Goal: Task Accomplishment & Management: Use online tool/utility

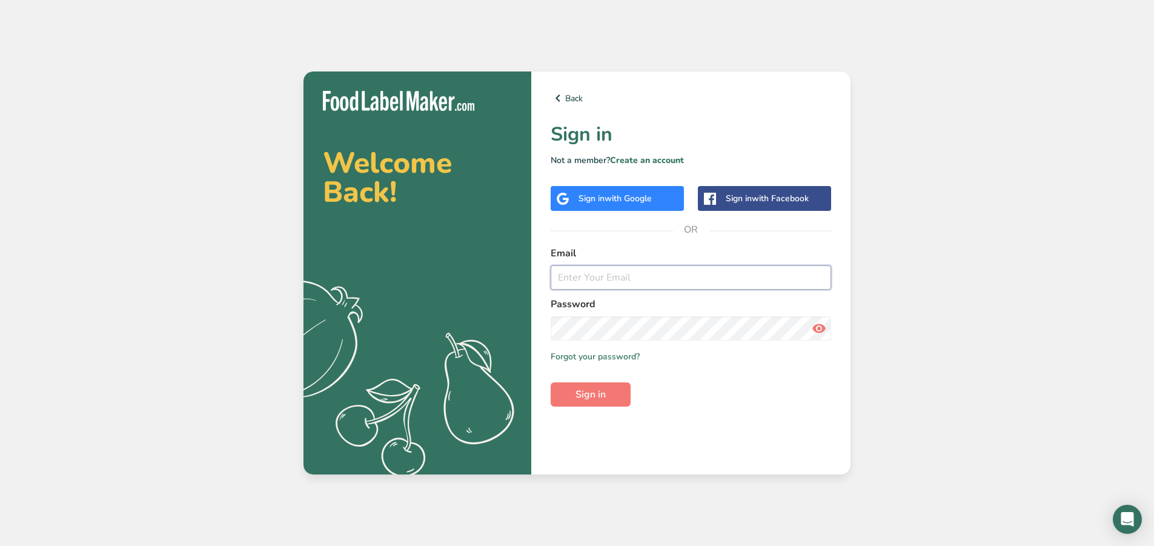
click at [647, 270] on input "email" at bounding box center [691, 277] width 281 height 24
type input "[EMAIL_ADDRESS][PERSON_NAME][DOMAIN_NAME]"
click at [551, 382] on button "Sign in" at bounding box center [591, 394] width 80 height 24
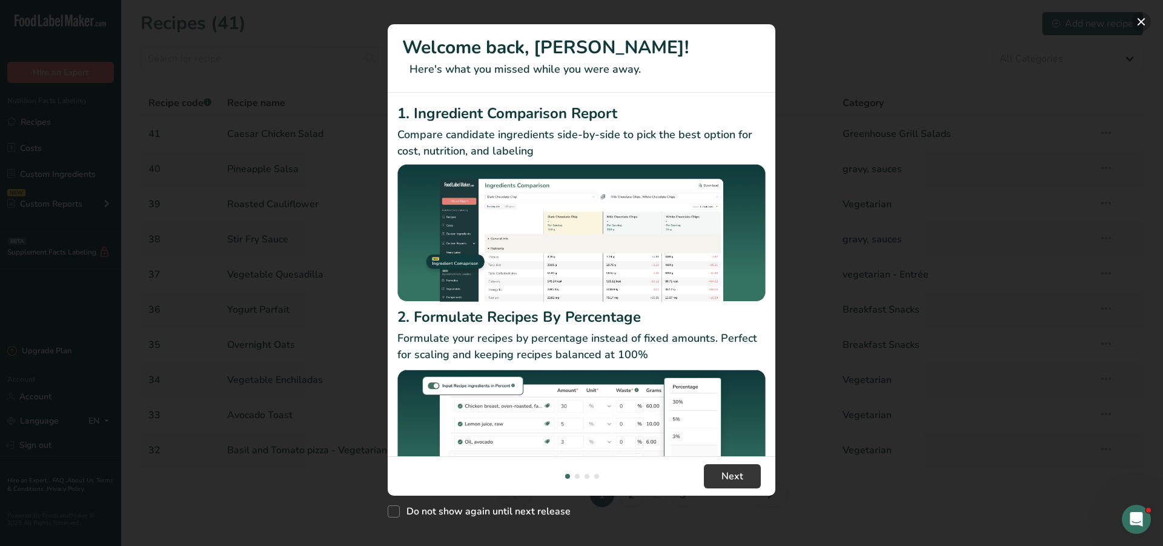
click at [1142, 18] on button "New Features" at bounding box center [1141, 21] width 19 height 19
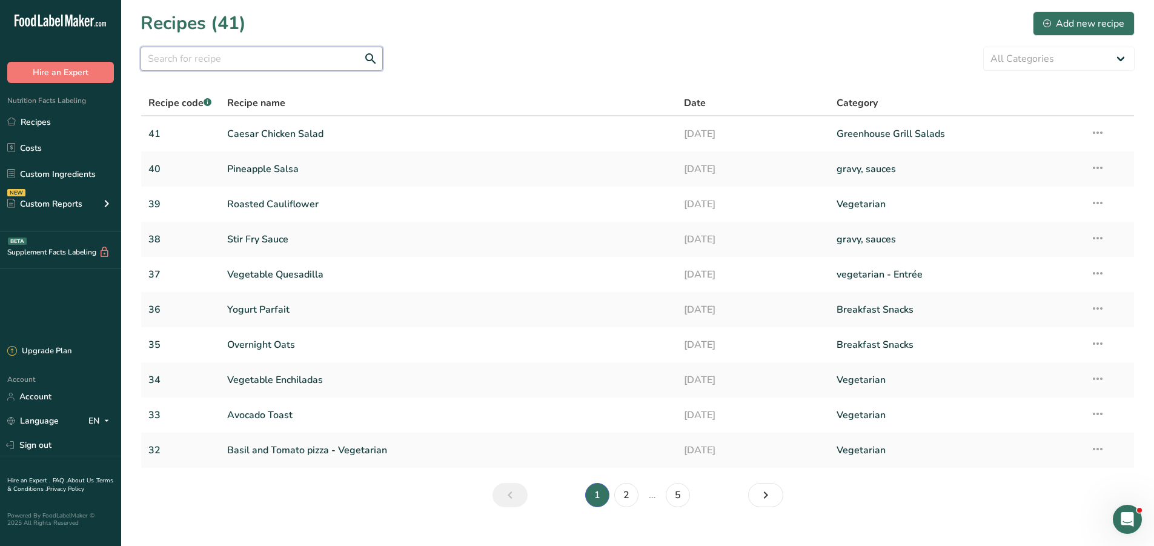
click at [171, 54] on input "text" at bounding box center [262, 59] width 242 height 24
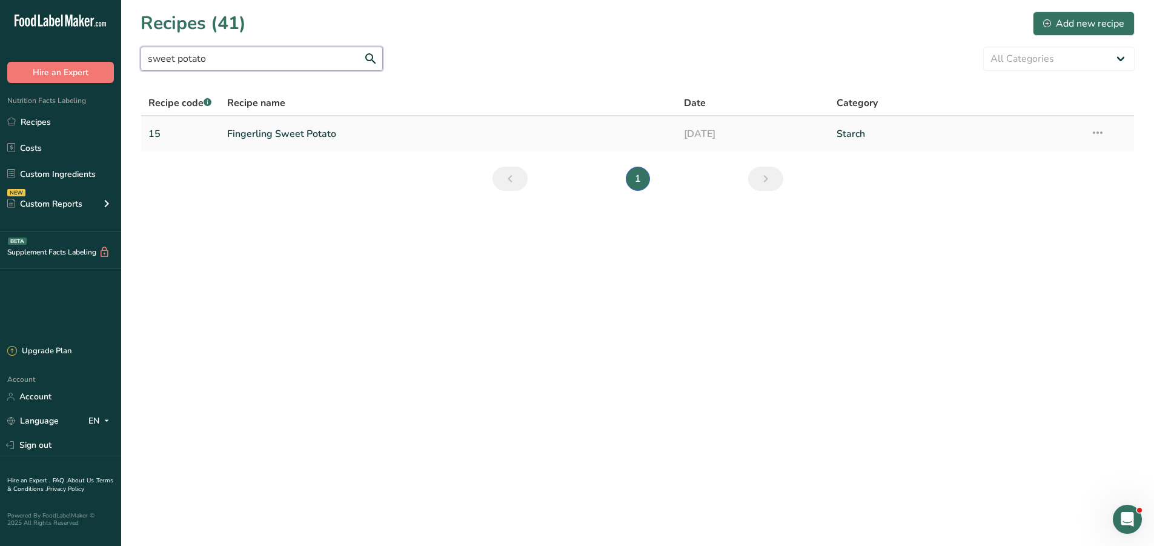
type input "sweet potato"
click at [312, 134] on link "Fingerling Sweet Potato" at bounding box center [448, 133] width 443 height 25
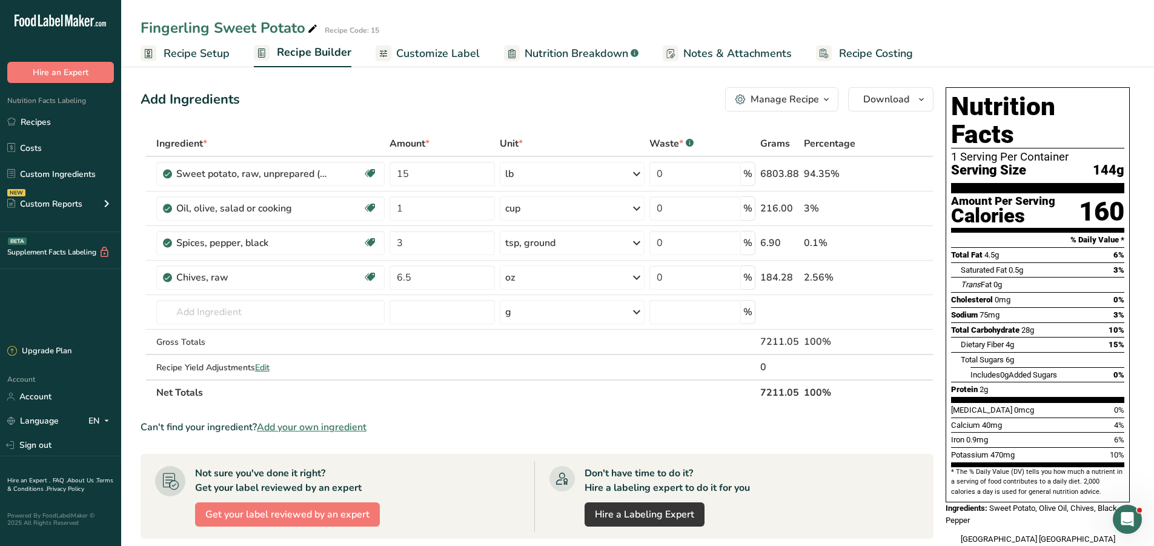
click at [811, 102] on div "Manage Recipe" at bounding box center [785, 99] width 68 height 15
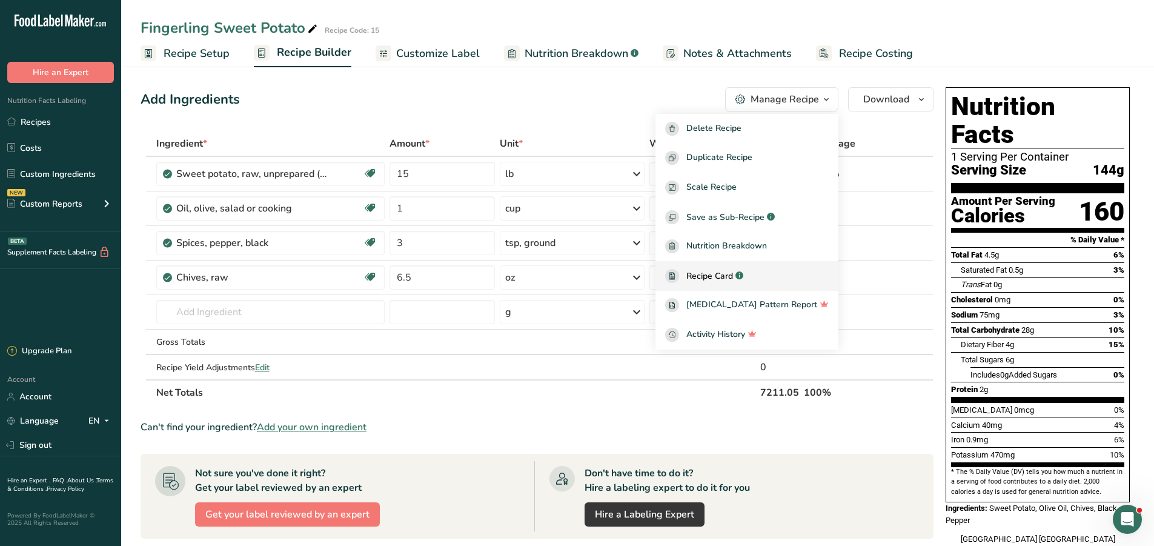
click at [723, 282] on div "Recipe Card .a-a{fill:#347362;}.b-a{fill:#fff;}" at bounding box center [747, 276] width 164 height 14
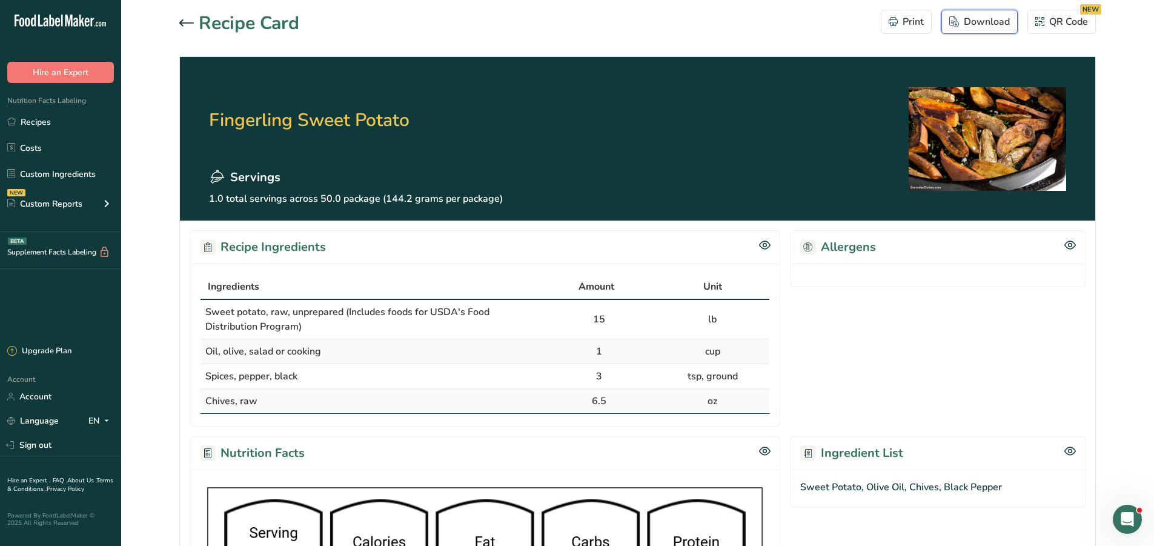
click at [1005, 21] on div "Download" at bounding box center [979, 22] width 61 height 15
drag, startPoint x: 995, startPoint y: 165, endPoint x: 1081, endPoint y: 327, distance: 183.2
click at [1081, 327] on section "Allergens" at bounding box center [938, 328] width 296 height 196
click at [190, 23] on icon at bounding box center [186, 22] width 15 height 7
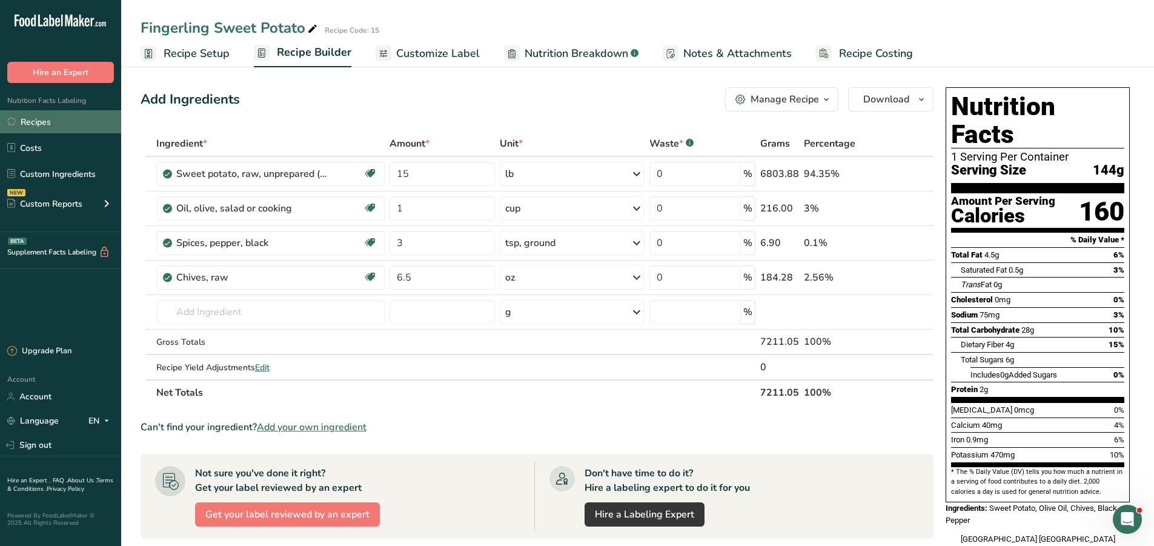
click at [29, 123] on link "Recipes" at bounding box center [60, 121] width 121 height 23
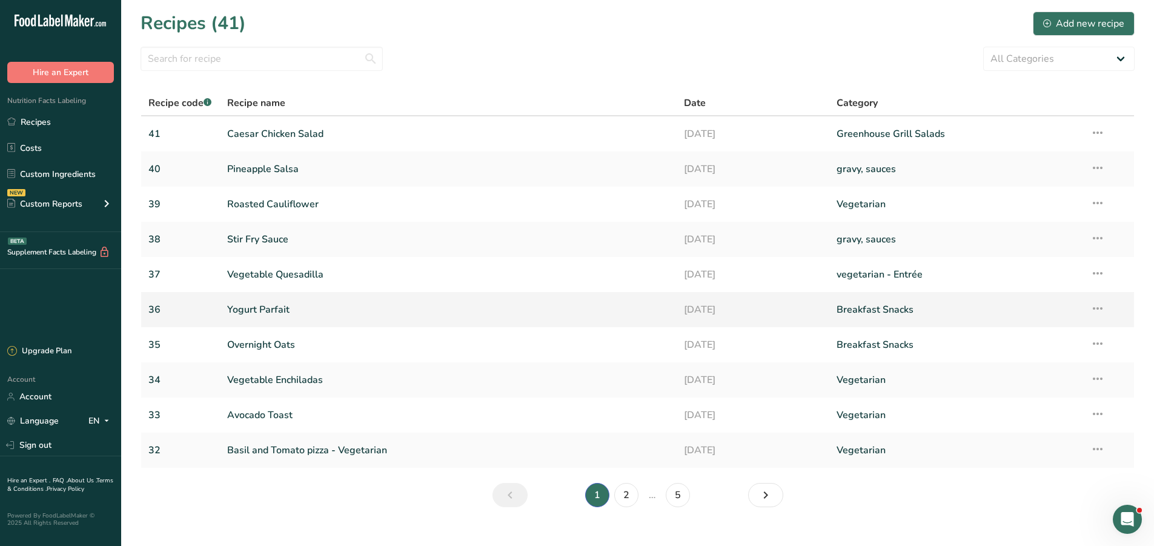
click at [268, 311] on link "Yogurt Parfait" at bounding box center [448, 309] width 443 height 25
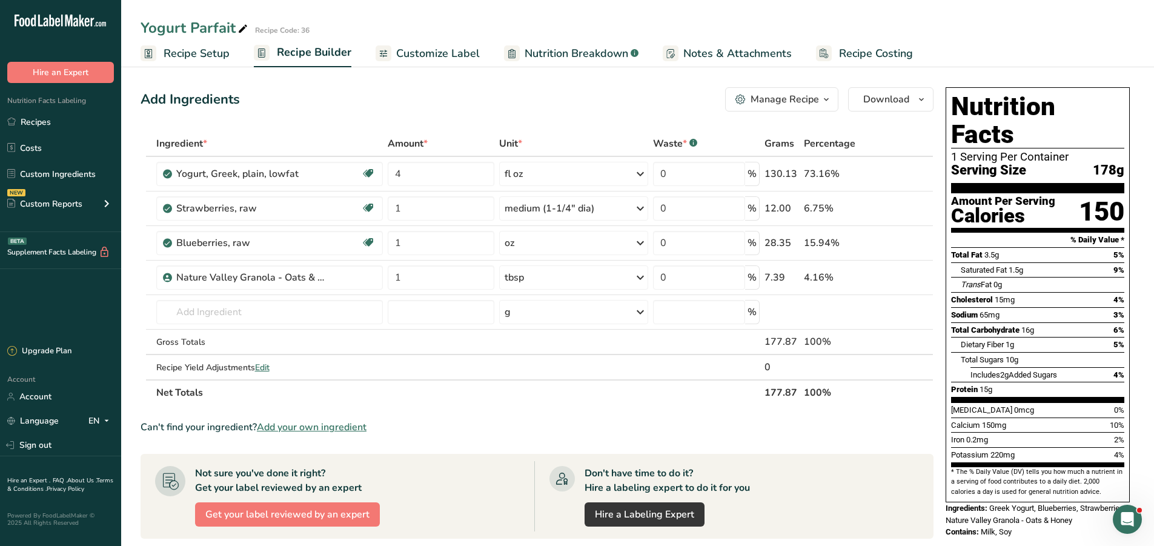
click at [817, 102] on div "Manage Recipe" at bounding box center [785, 99] width 68 height 15
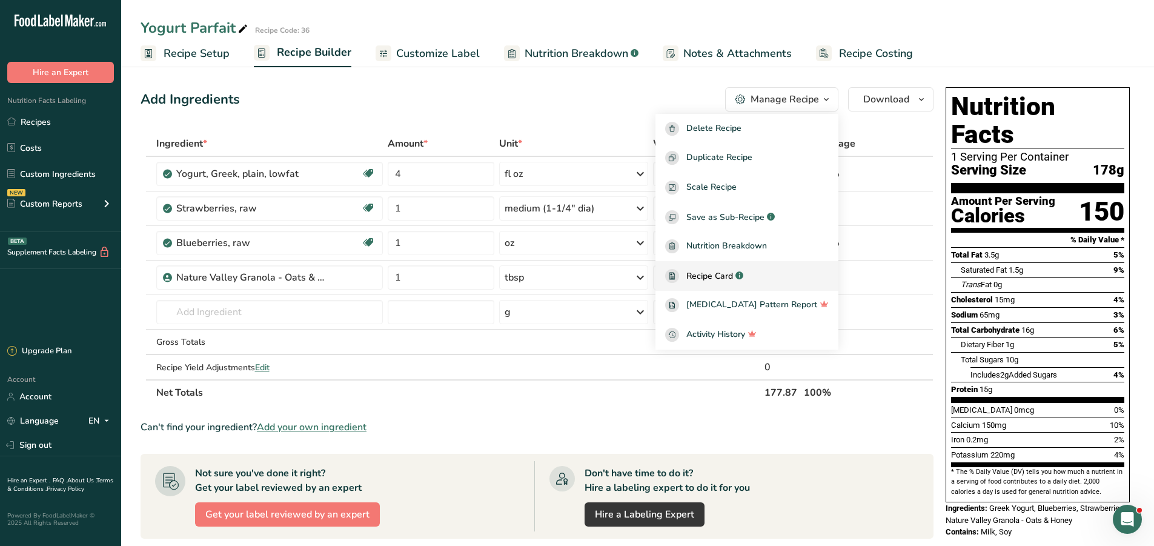
click at [726, 283] on link "Recipe Card .a-a{fill:#347362;}.b-a{fill:#fff;}" at bounding box center [747, 276] width 183 height 30
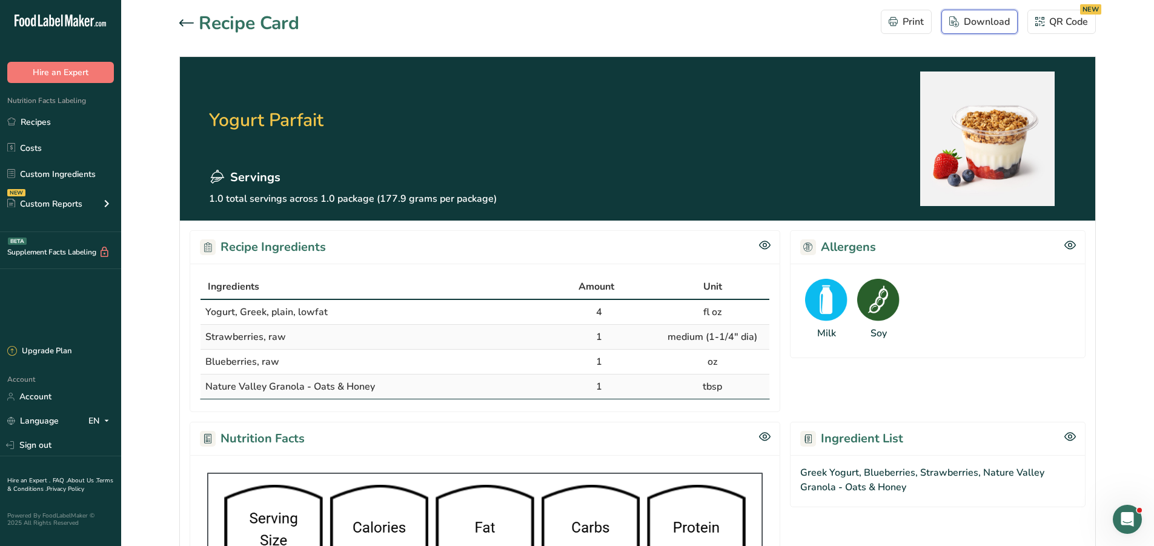
click at [994, 19] on div "Download" at bounding box center [979, 22] width 61 height 15
click at [21, 120] on link "Recipes" at bounding box center [60, 121] width 121 height 23
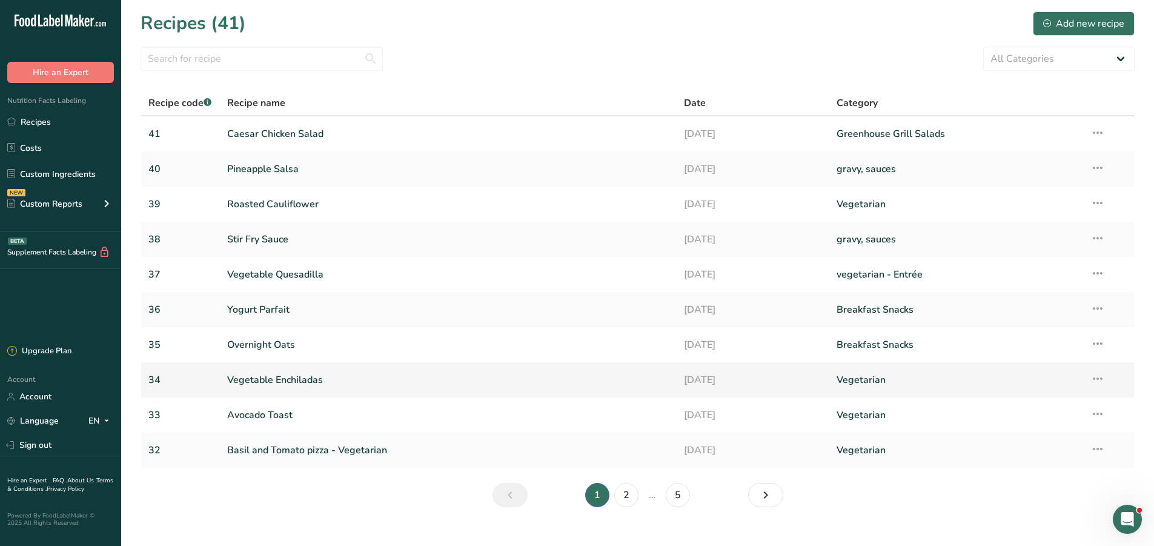
click at [272, 379] on link "Vegetable Enchiladas" at bounding box center [448, 379] width 443 height 25
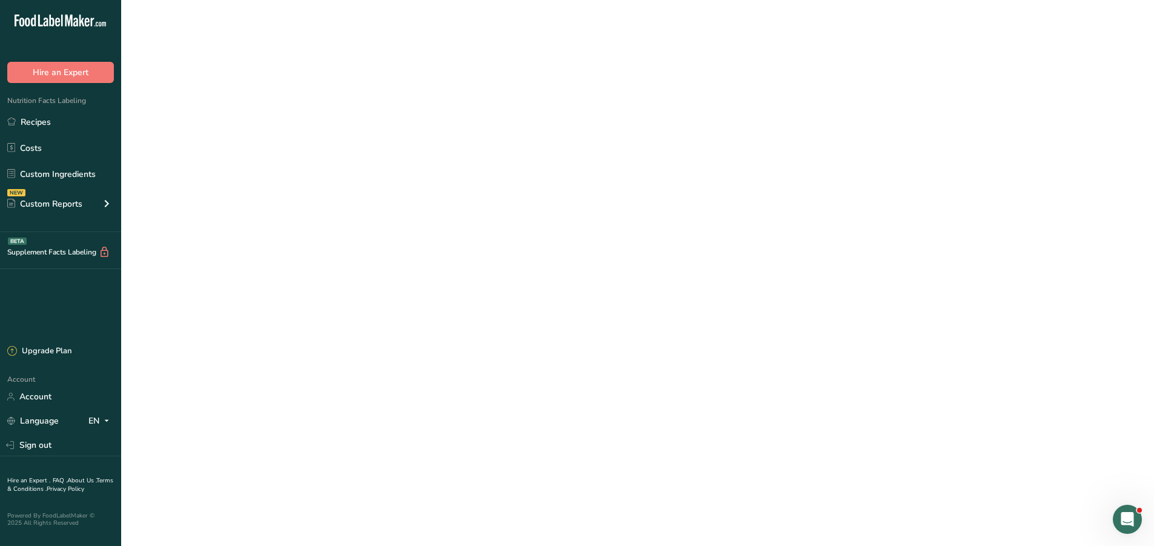
click at [272, 379] on link "Vegetable Enchiladas" at bounding box center [448, 379] width 443 height 25
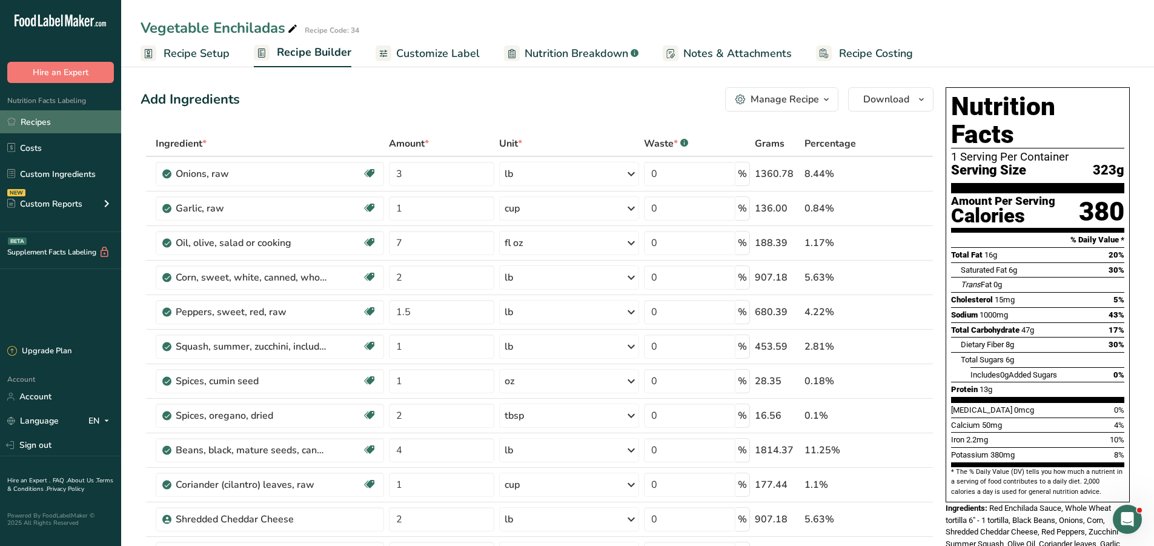
click at [44, 121] on link "Recipes" at bounding box center [60, 121] width 121 height 23
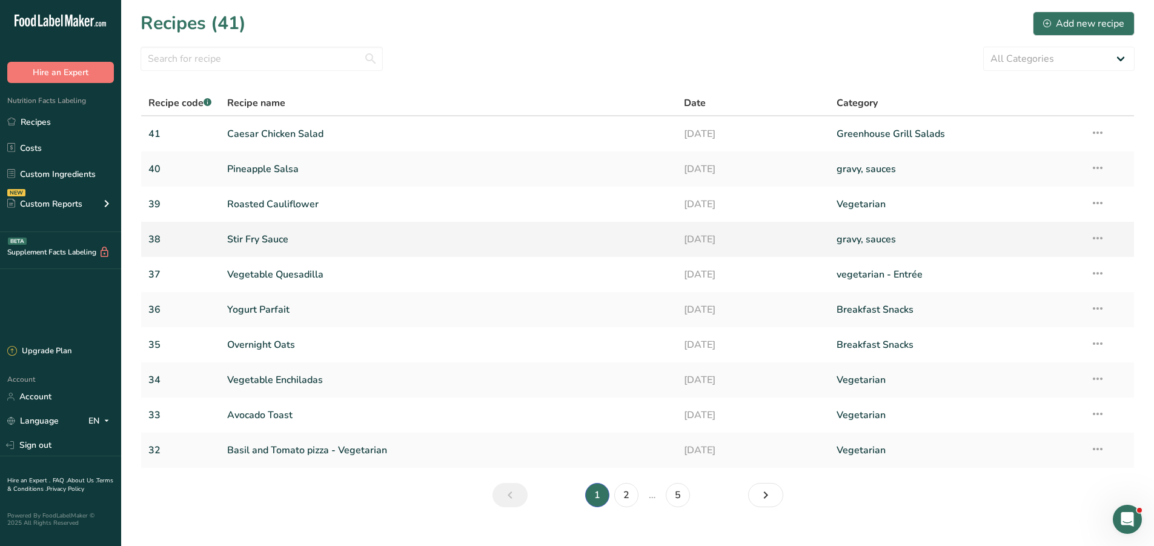
click at [275, 239] on link "Stir Fry Sauce" at bounding box center [448, 239] width 443 height 25
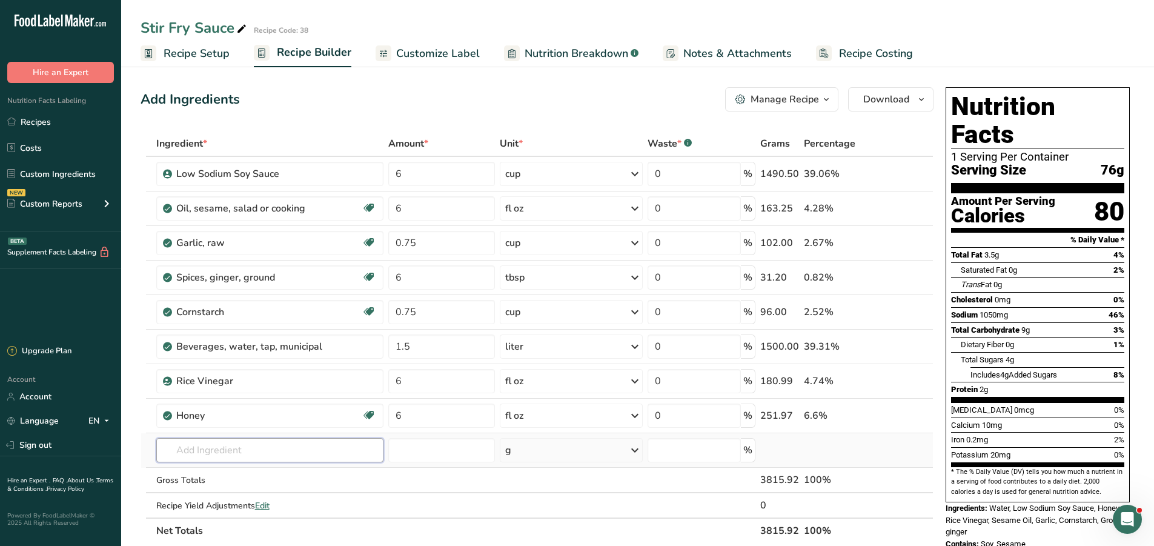
click at [182, 449] on input "text" at bounding box center [269, 450] width 227 height 24
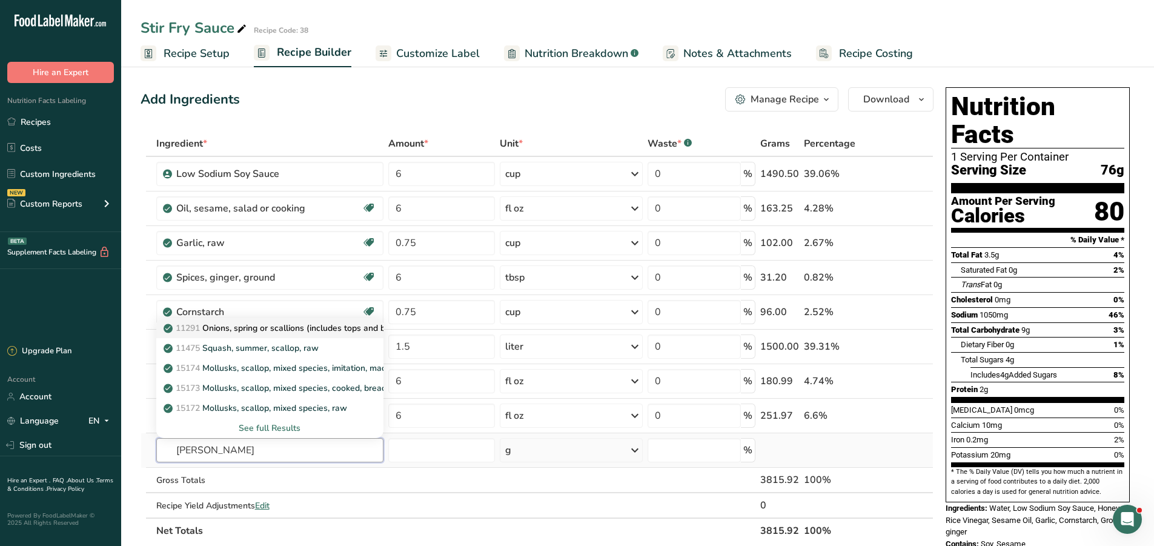
type input "[PERSON_NAME]"
click at [314, 331] on p "11291 Onions, spring or scallions (includes tops and bulb), raw" at bounding box center [293, 328] width 254 height 13
type input "Onions, spring or scallions (includes tops and bulb), raw"
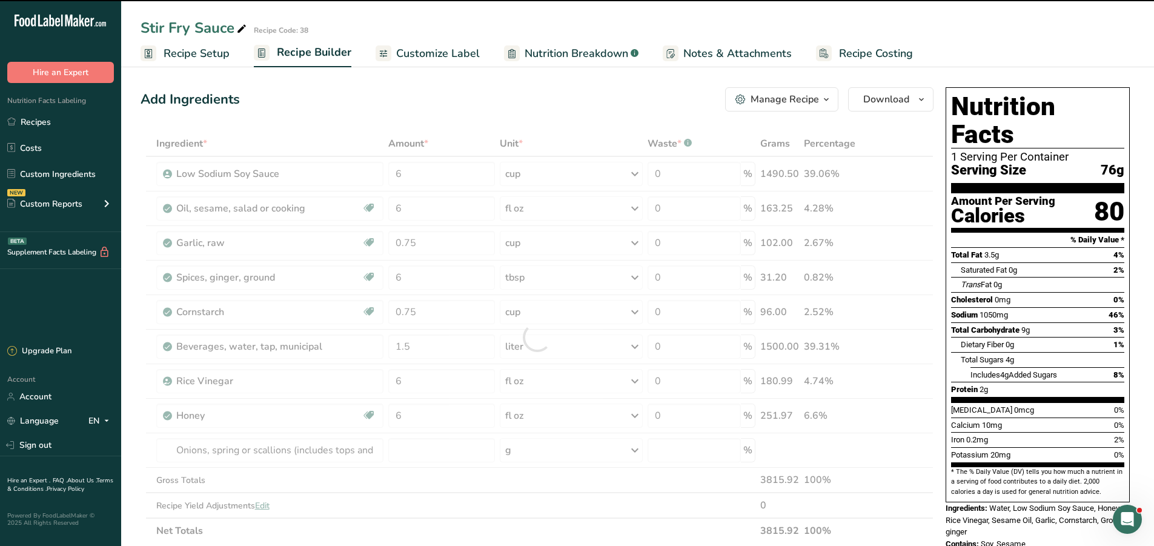
type input "0"
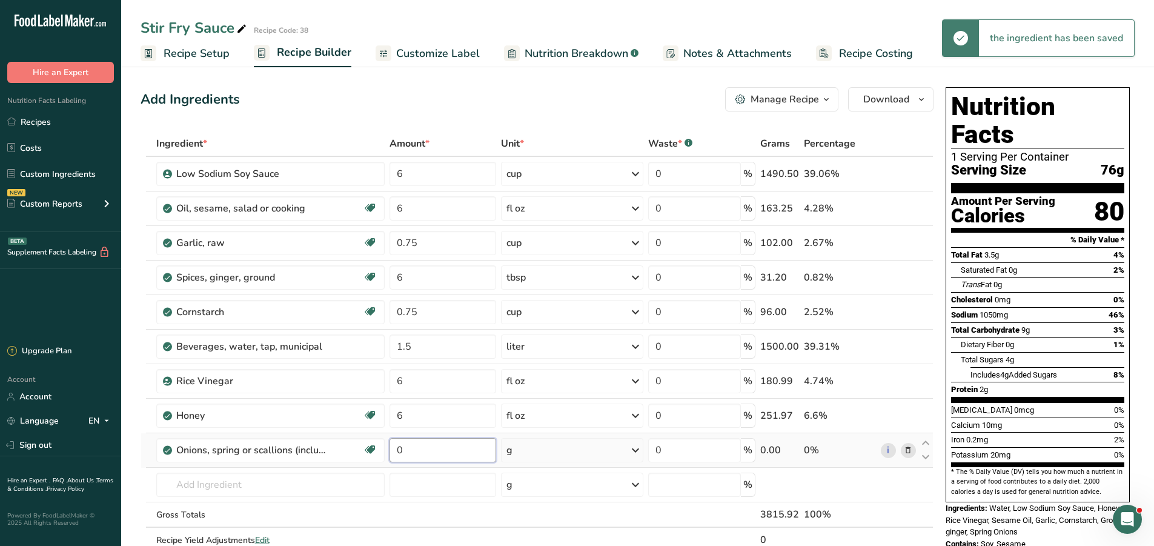
click at [410, 447] on input "0" at bounding box center [443, 450] width 107 height 24
type input "1"
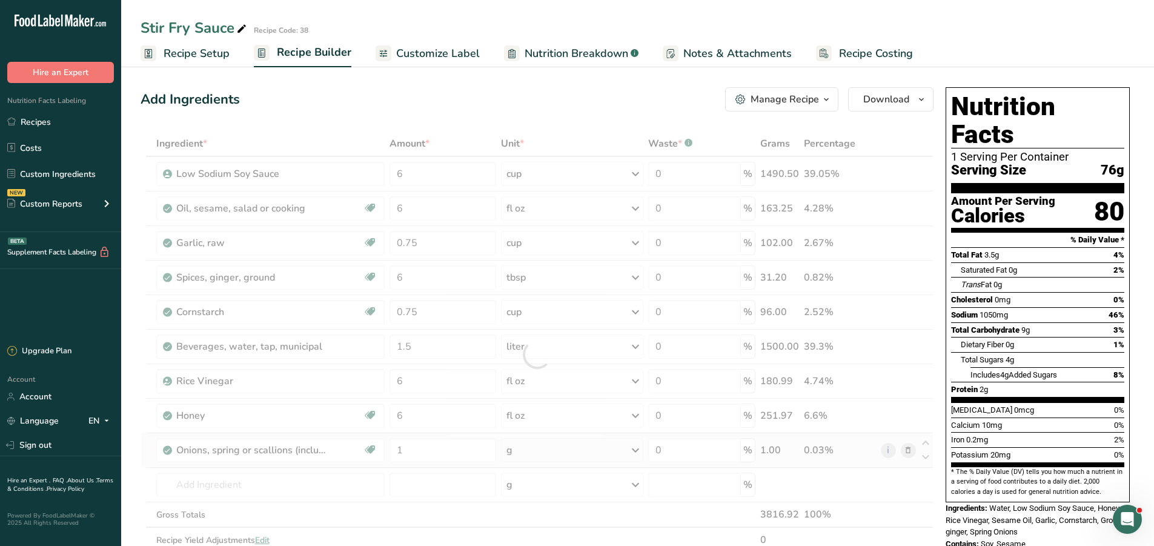
click at [570, 449] on div "Ingredient * Amount * Unit * Waste * .a-a{fill:#347362;}.b-a{fill:#fff;} Grams …" at bounding box center [537, 354] width 793 height 447
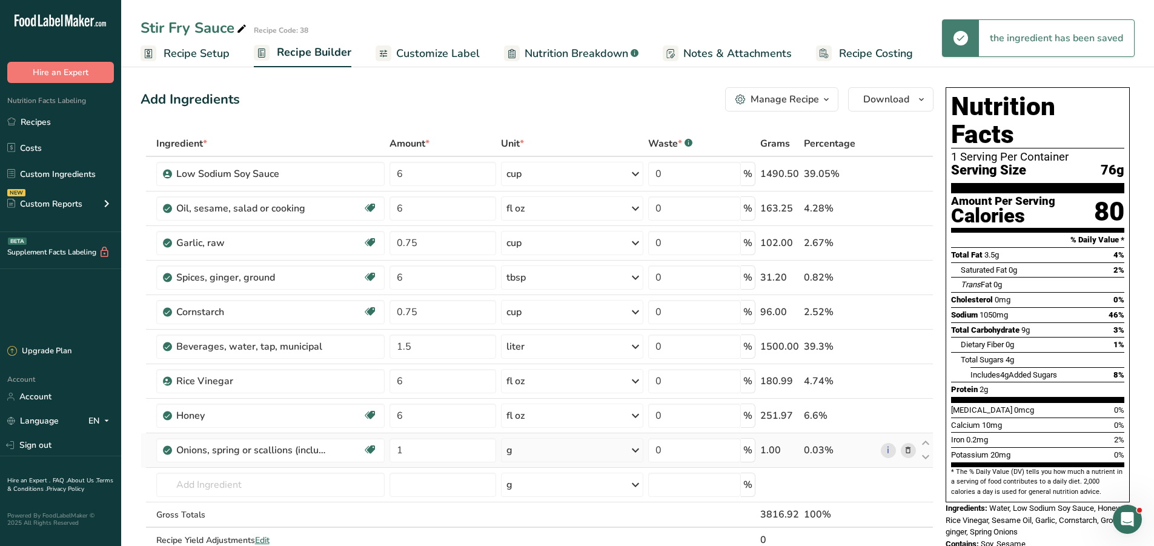
click at [570, 449] on div "g" at bounding box center [572, 450] width 142 height 24
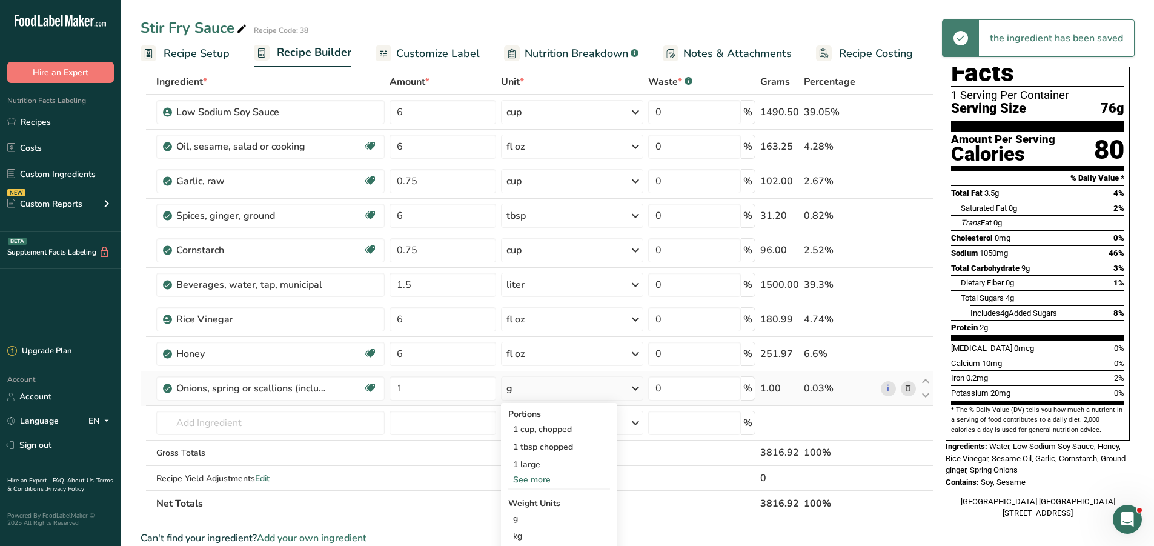
scroll to position [121, 0]
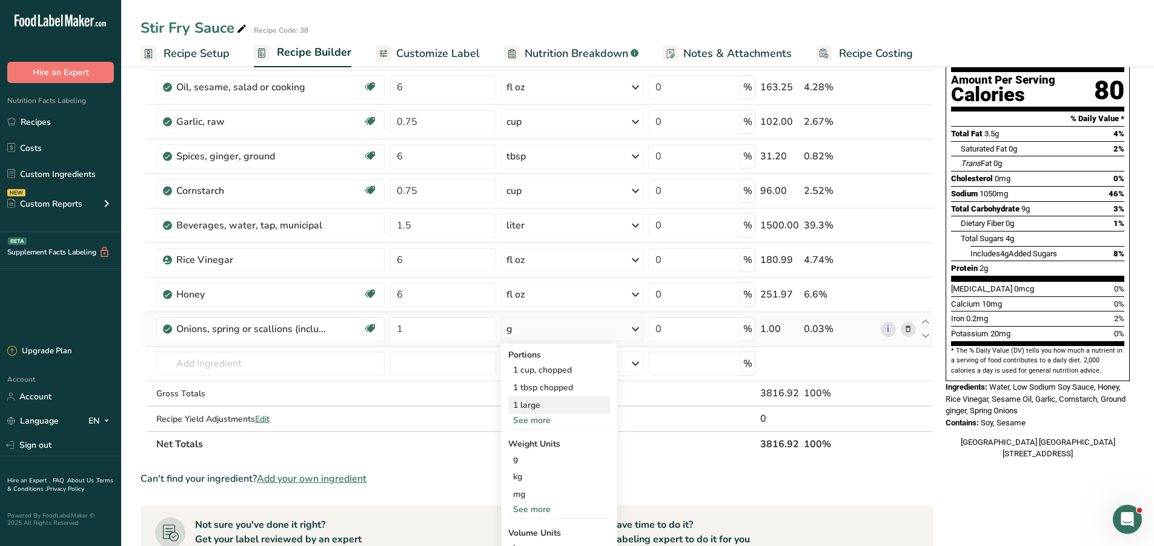
click at [540, 408] on div "1 large" at bounding box center [559, 405] width 102 height 18
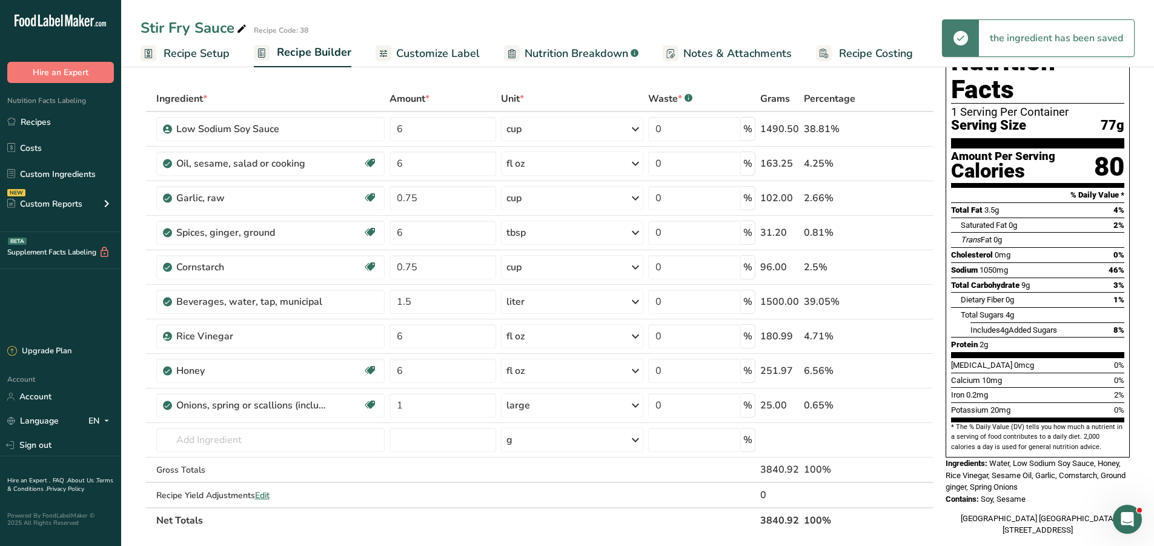
scroll to position [0, 0]
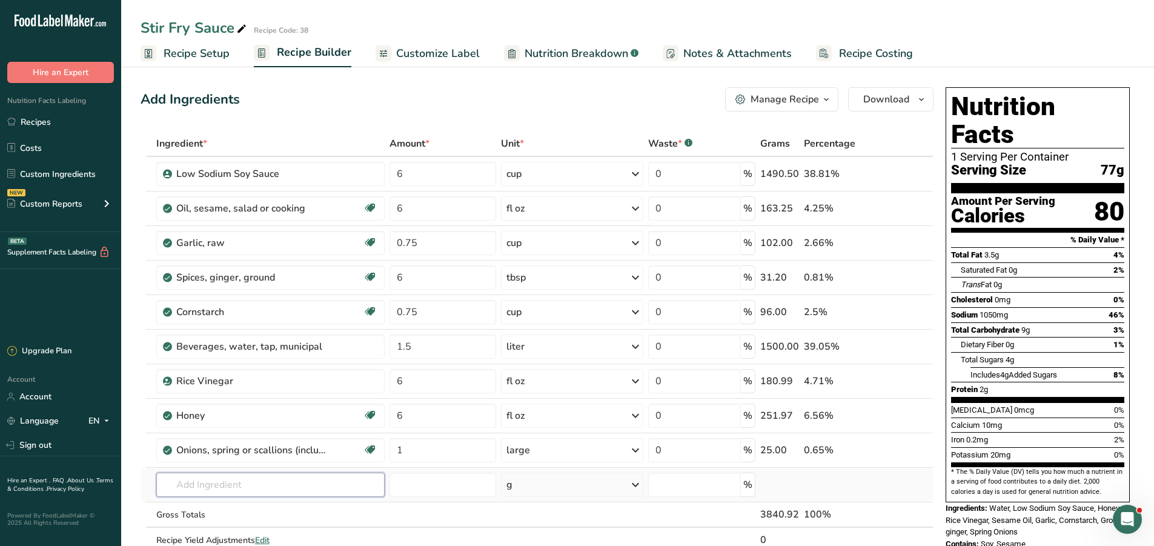
click at [181, 476] on input "text" at bounding box center [270, 485] width 229 height 24
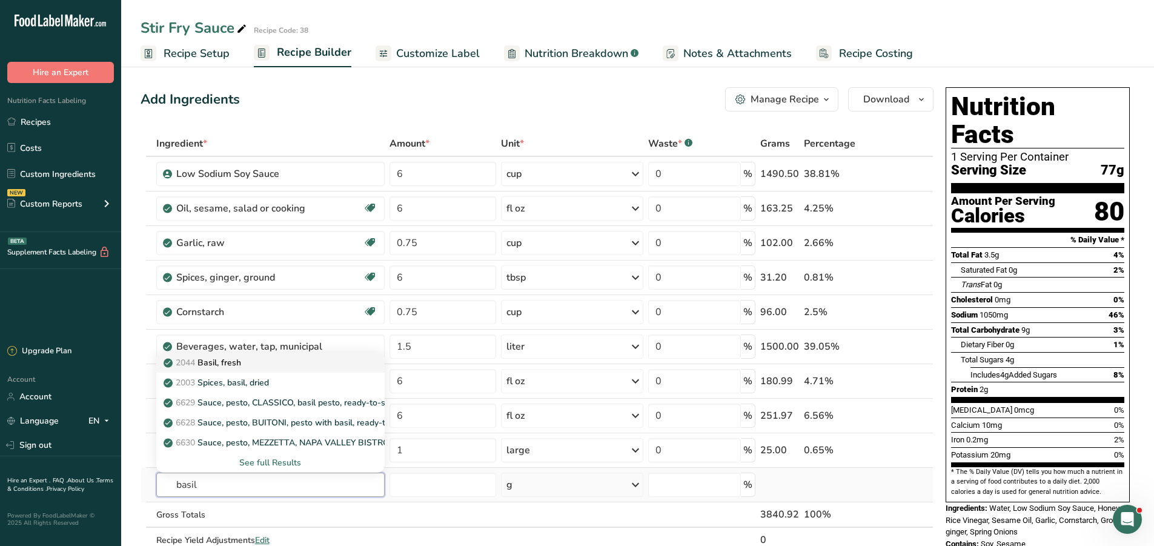
type input "basil"
click at [219, 353] on link "2044 Basil, fresh" at bounding box center [270, 363] width 229 height 20
type input "Basil, fresh"
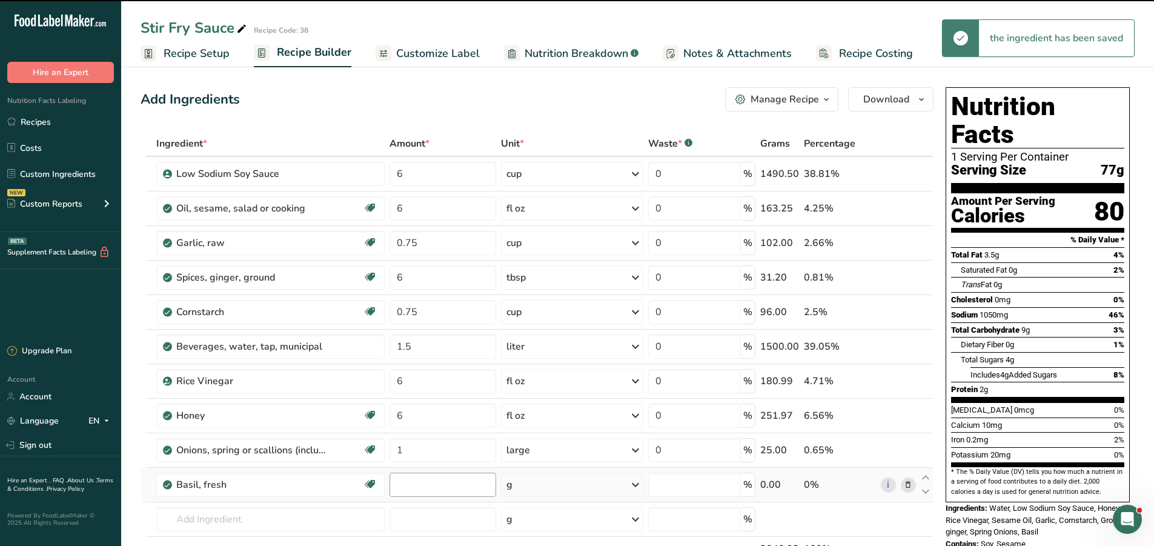
type input "0"
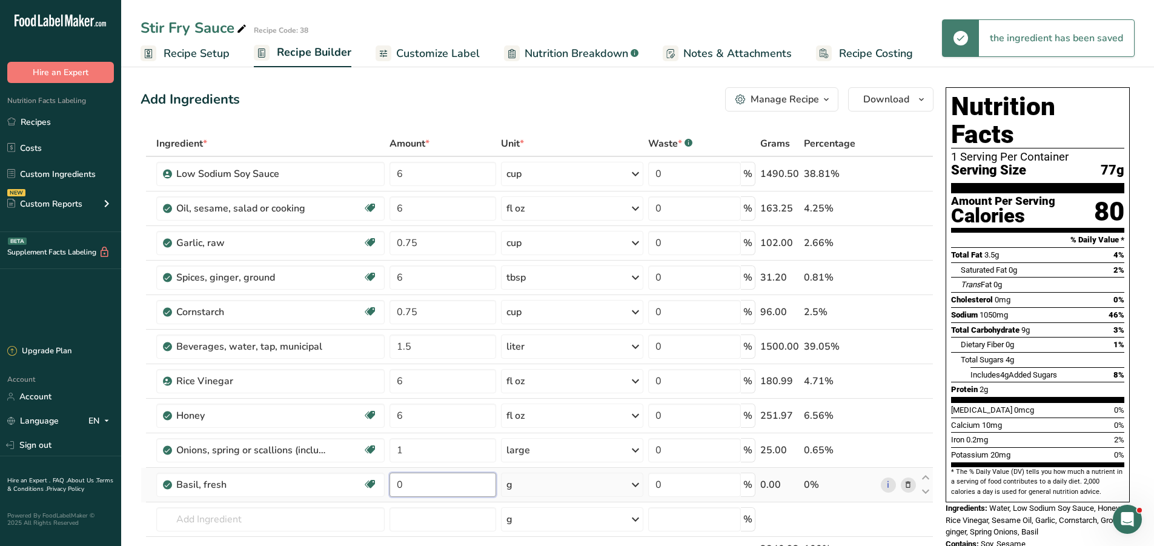
click at [427, 487] on input "0" at bounding box center [443, 485] width 107 height 24
type input "1"
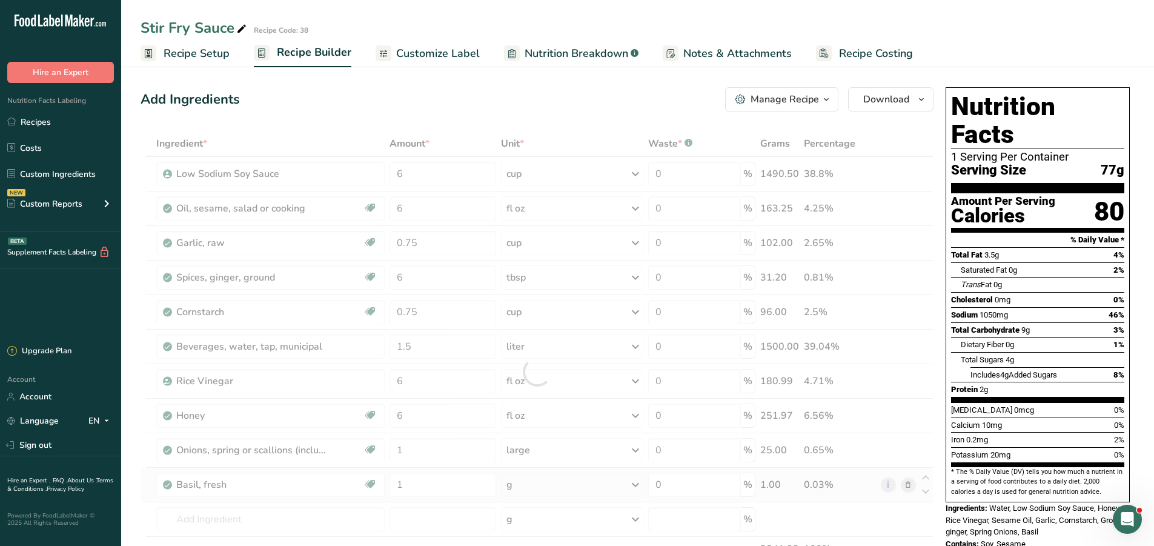
click at [544, 482] on div "Ingredient * Amount * Unit * Waste * .a-a{fill:#347362;}.b-a{fill:#fff;} Grams …" at bounding box center [537, 372] width 793 height 482
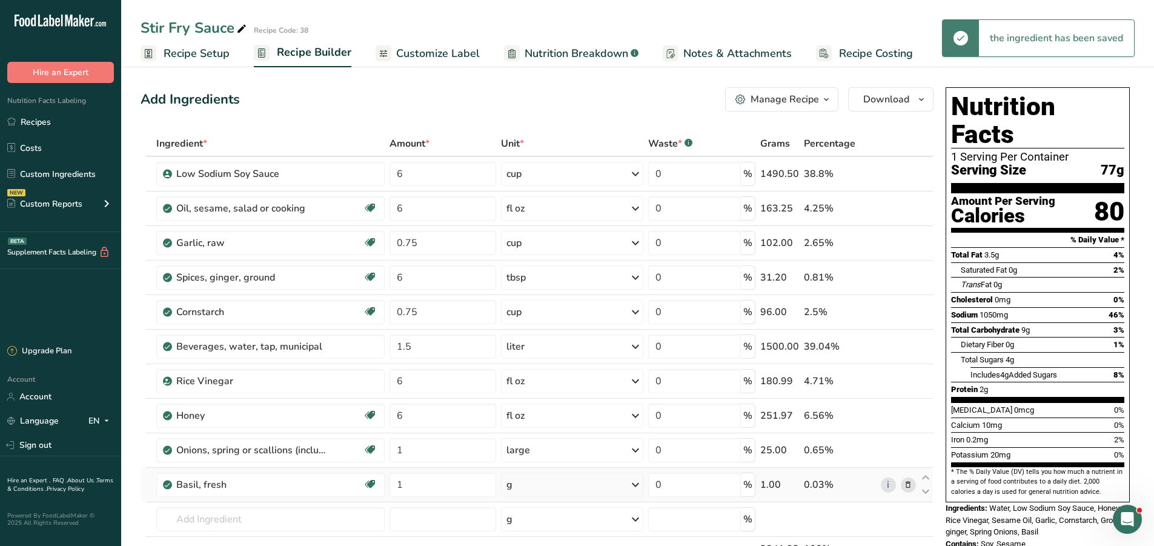
click at [544, 482] on div "g" at bounding box center [572, 485] width 142 height 24
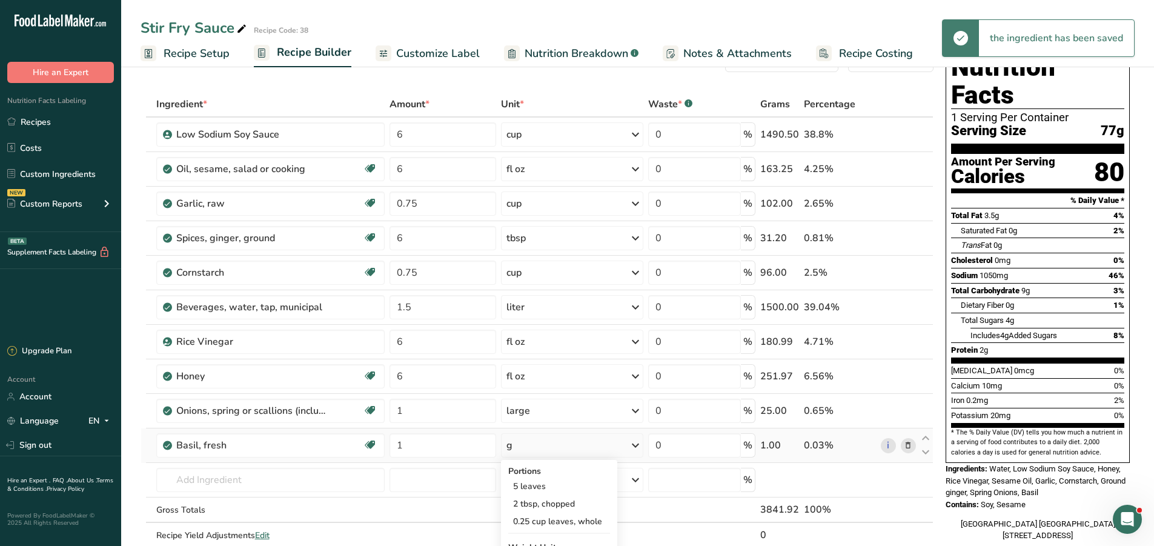
scroll to position [61, 0]
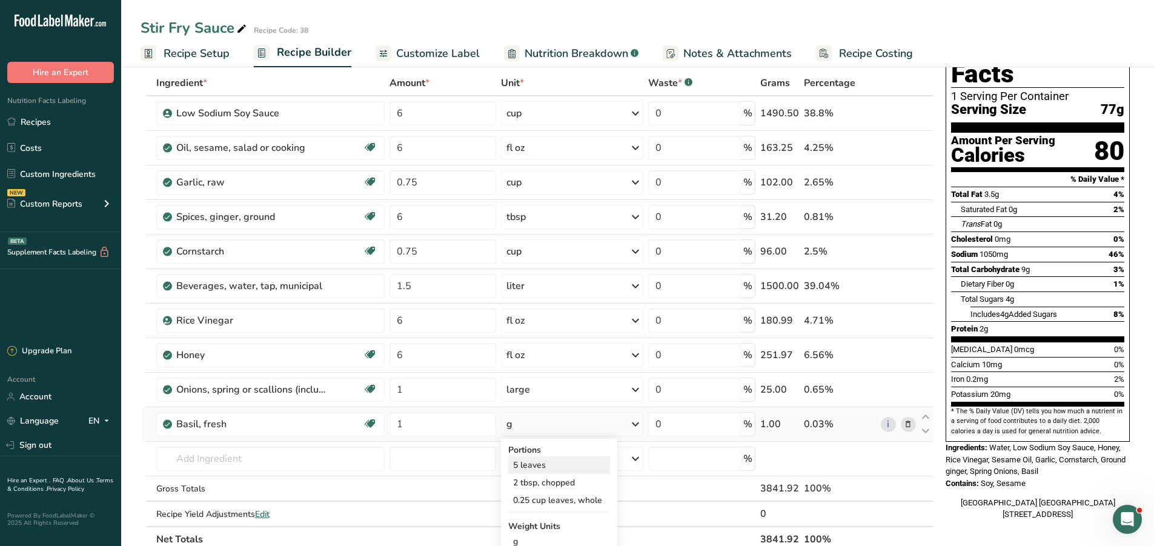
click at [562, 467] on div "5 leaves" at bounding box center [559, 465] width 102 height 18
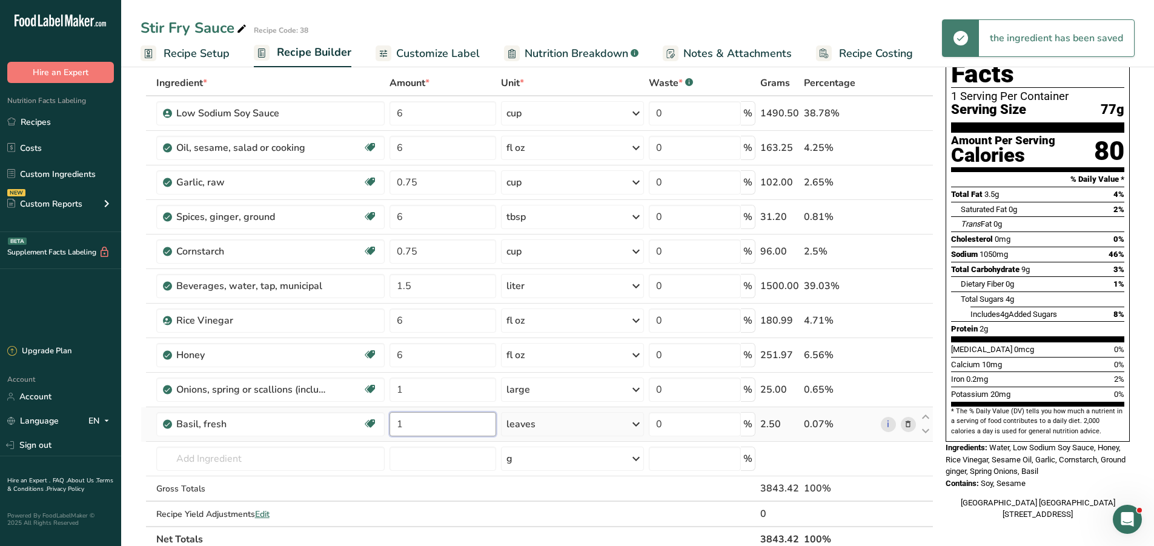
click at [425, 427] on input "1" at bounding box center [443, 424] width 107 height 24
type input "5"
click at [576, 426] on div "Ingredient * Amount * Unit * Waste * .a-a{fill:#347362;}.b-a{fill:#fff;} Grams …" at bounding box center [537, 311] width 793 height 482
click at [407, 352] on input "6" at bounding box center [443, 355] width 107 height 24
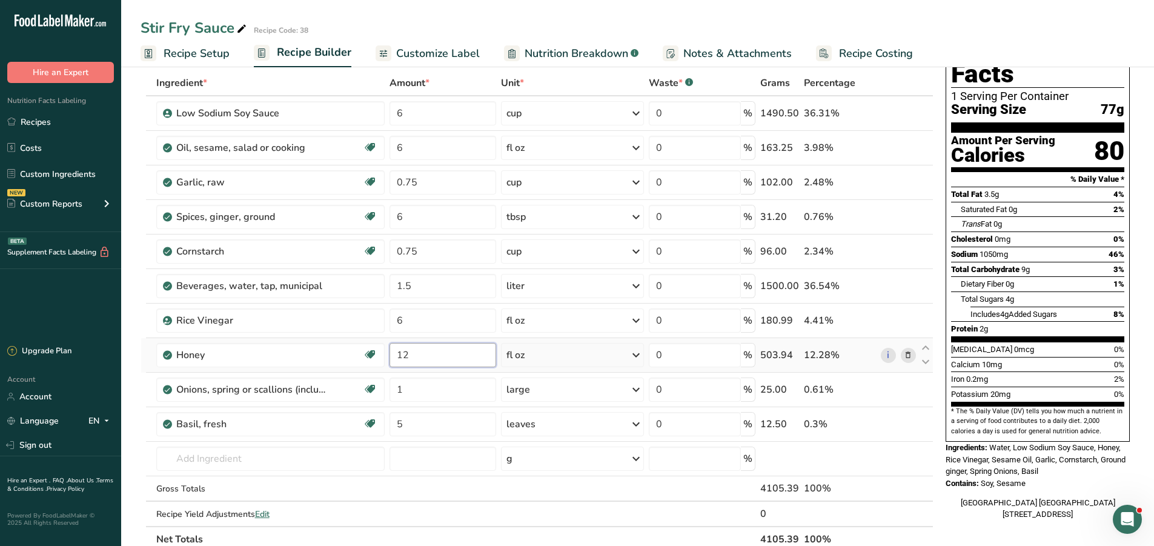
type input "12"
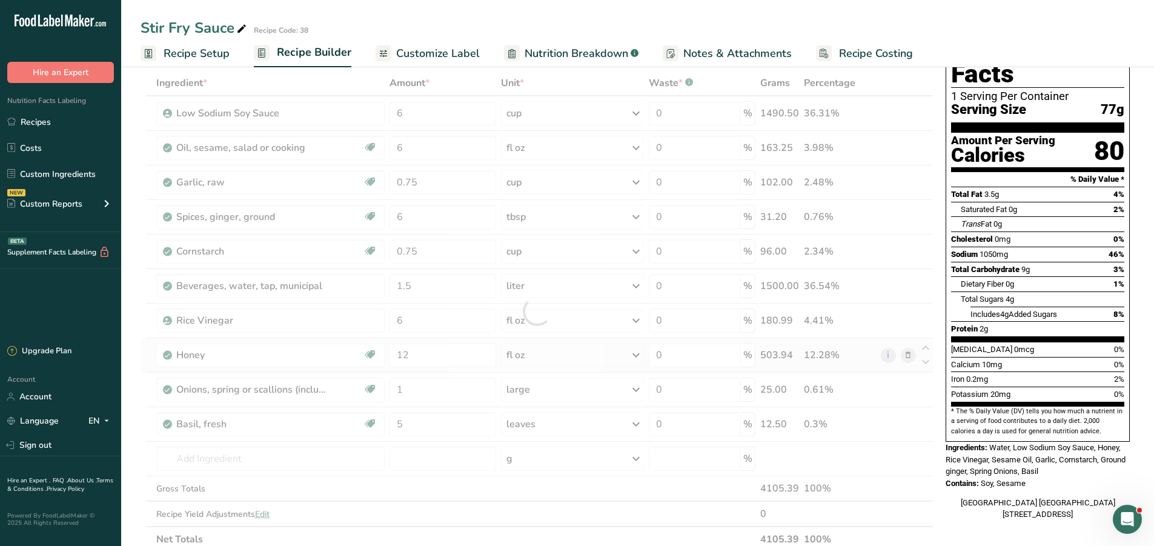
click at [607, 360] on div "Ingredient * Amount * Unit * Waste * .a-a{fill:#347362;}.b-a{fill:#fff;} Grams …" at bounding box center [537, 311] width 793 height 482
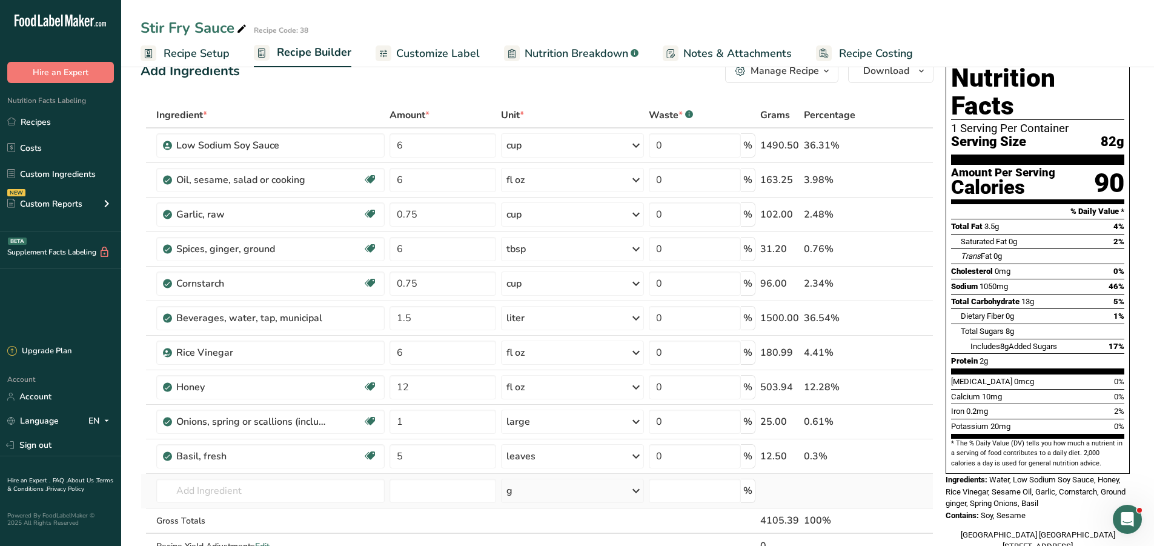
scroll to position [0, 0]
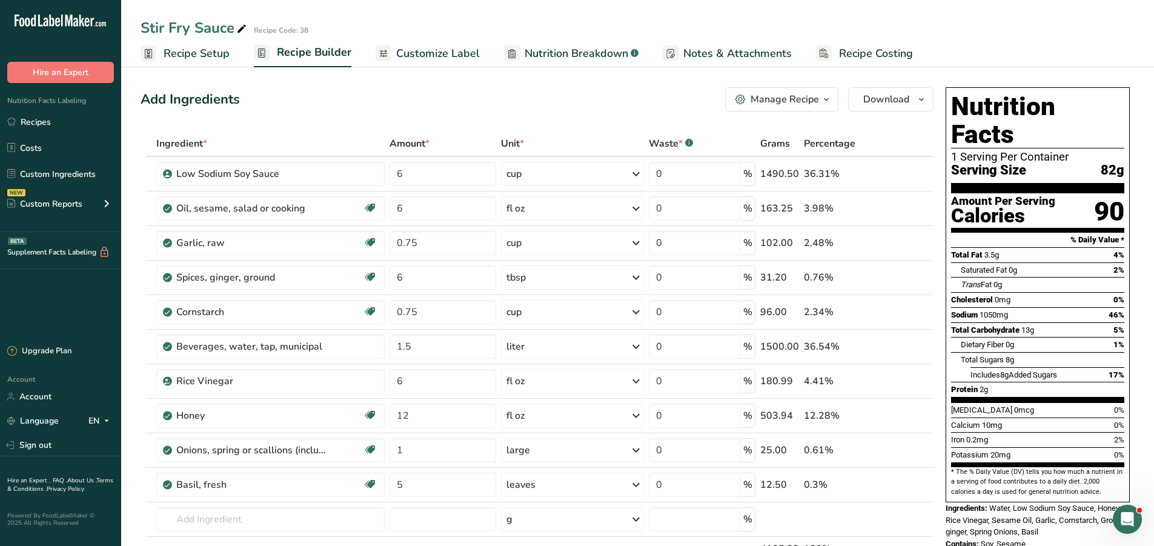
click at [792, 93] on div "Manage Recipe" at bounding box center [785, 99] width 68 height 15
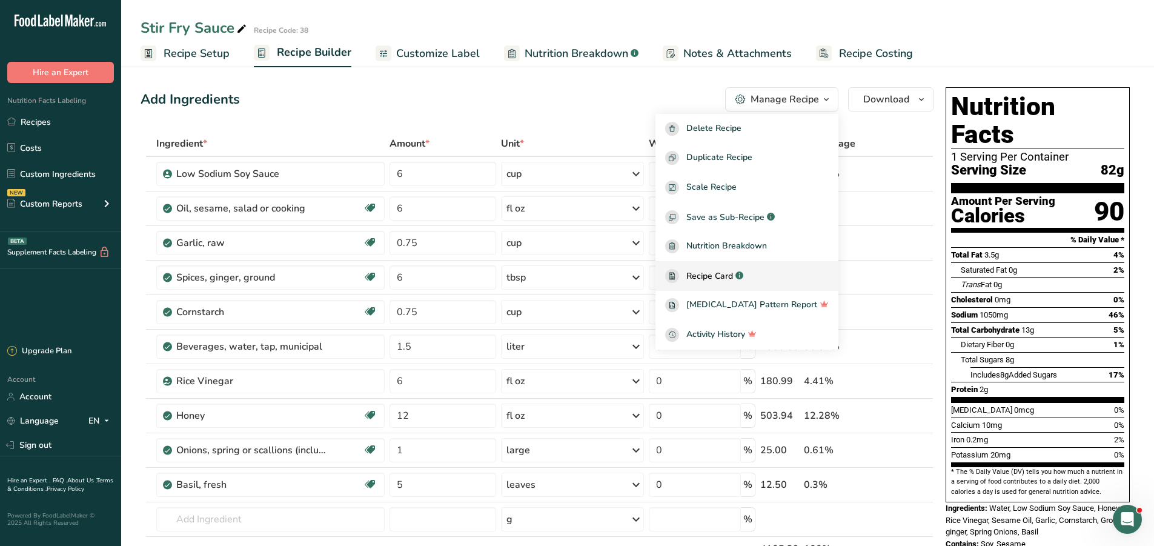
click at [733, 270] on span "Recipe Card" at bounding box center [710, 276] width 47 height 13
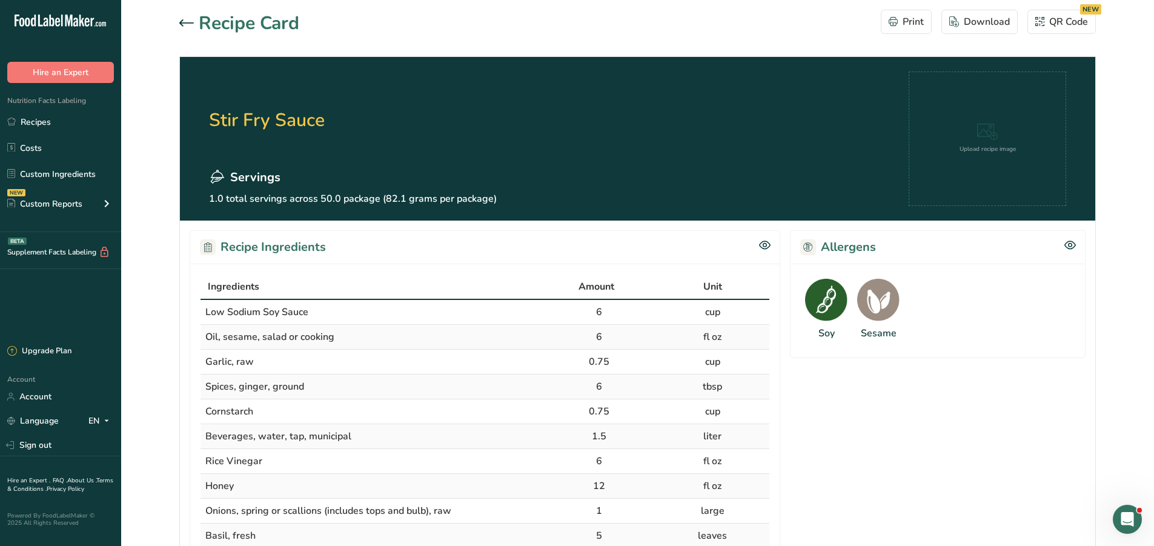
click at [191, 21] on icon at bounding box center [186, 22] width 15 height 7
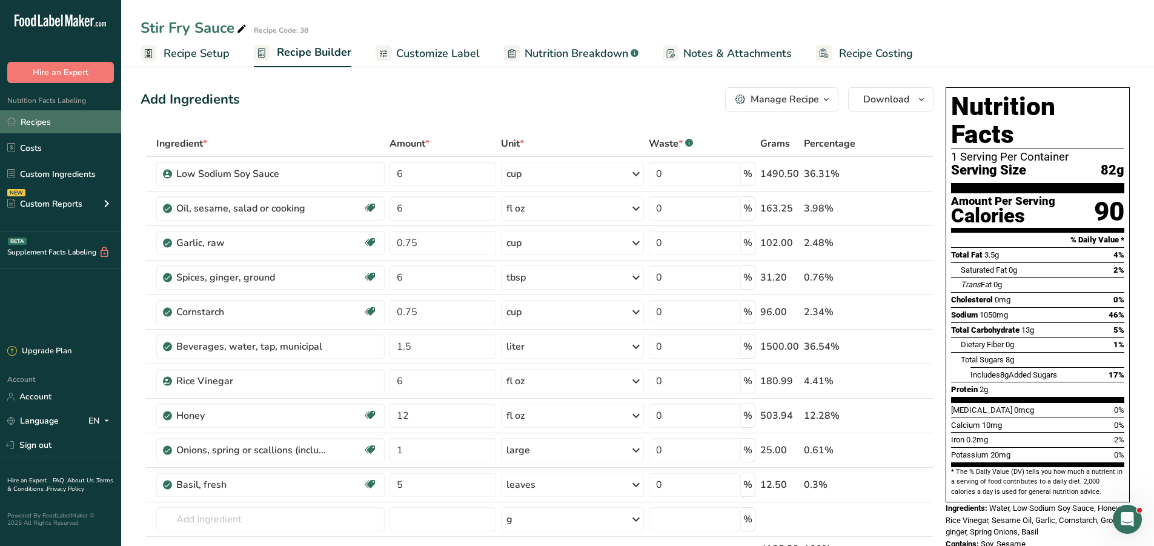
click at [38, 121] on link "Recipes" at bounding box center [60, 121] width 121 height 23
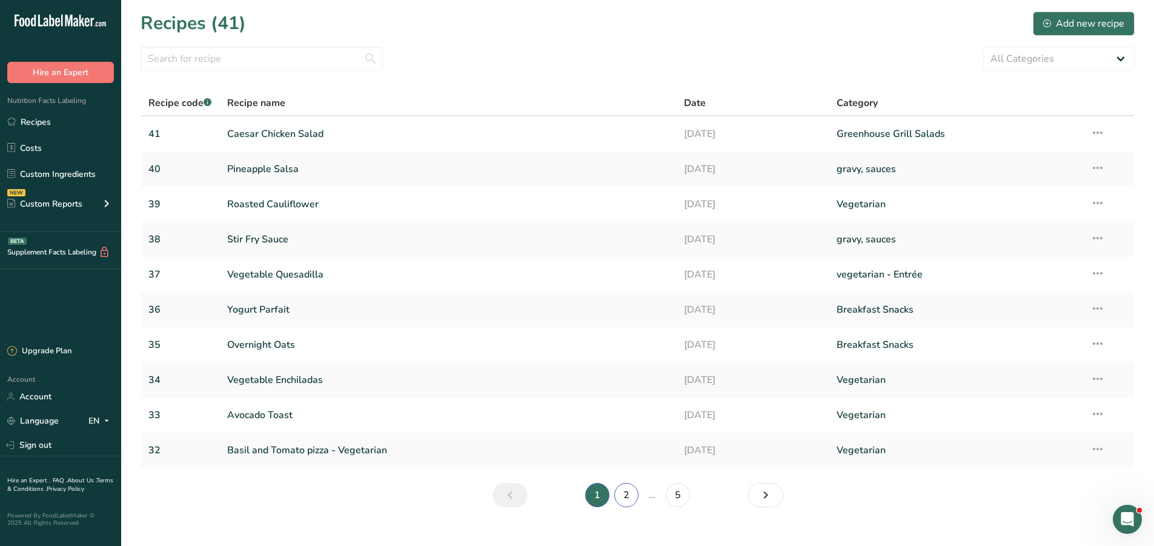
click at [625, 500] on link "2" at bounding box center [626, 495] width 24 height 24
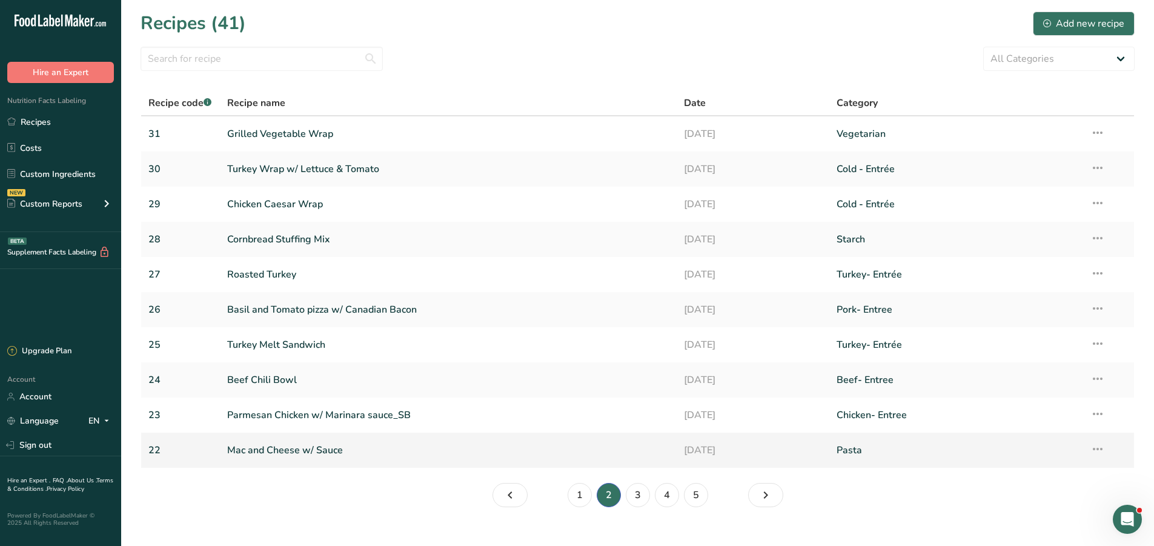
scroll to position [19, 0]
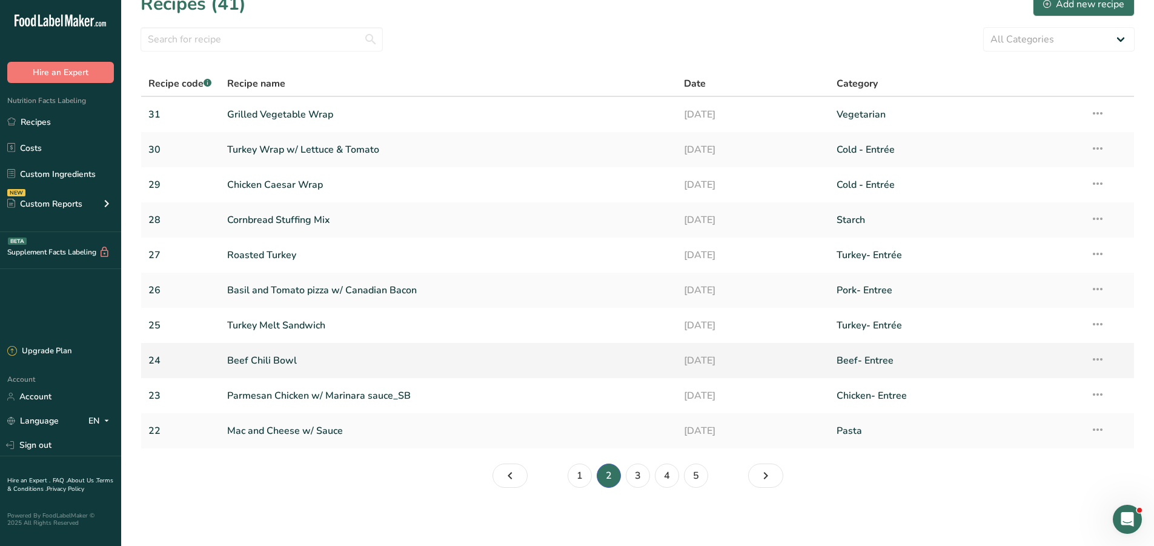
click at [282, 362] on link "Beef Chili Bowl" at bounding box center [448, 360] width 443 height 25
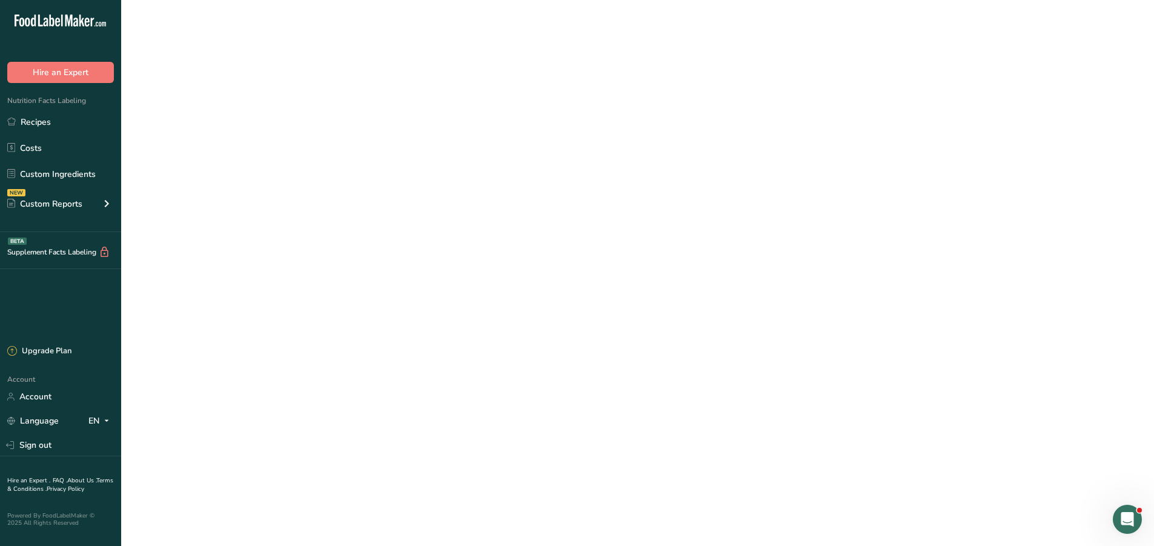
click at [282, 362] on link "Beef Chili Bowl" at bounding box center [448, 360] width 443 height 25
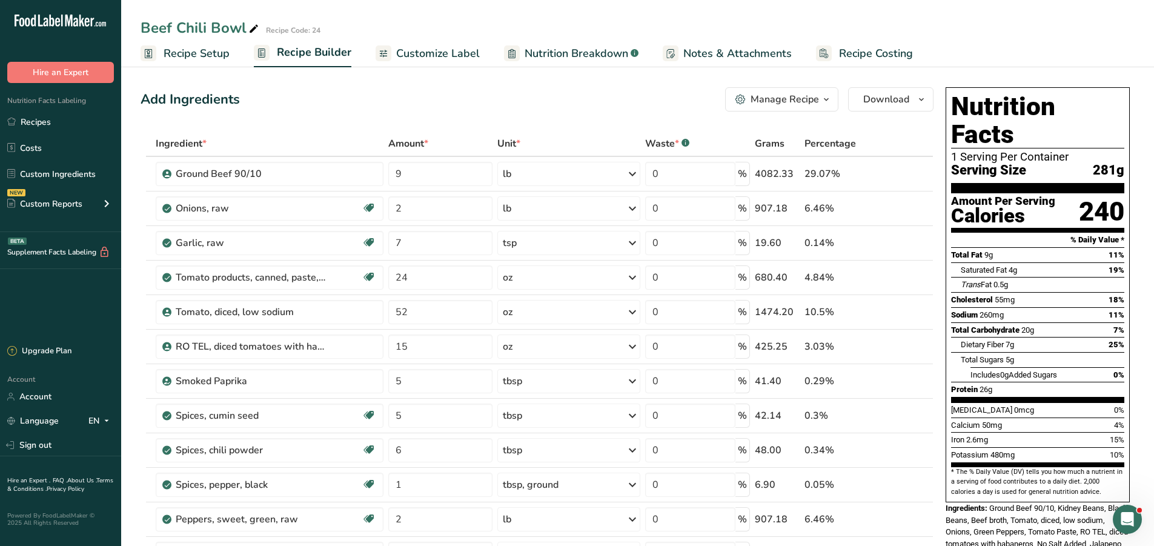
click at [765, 99] on div "Manage Recipe" at bounding box center [785, 99] width 68 height 15
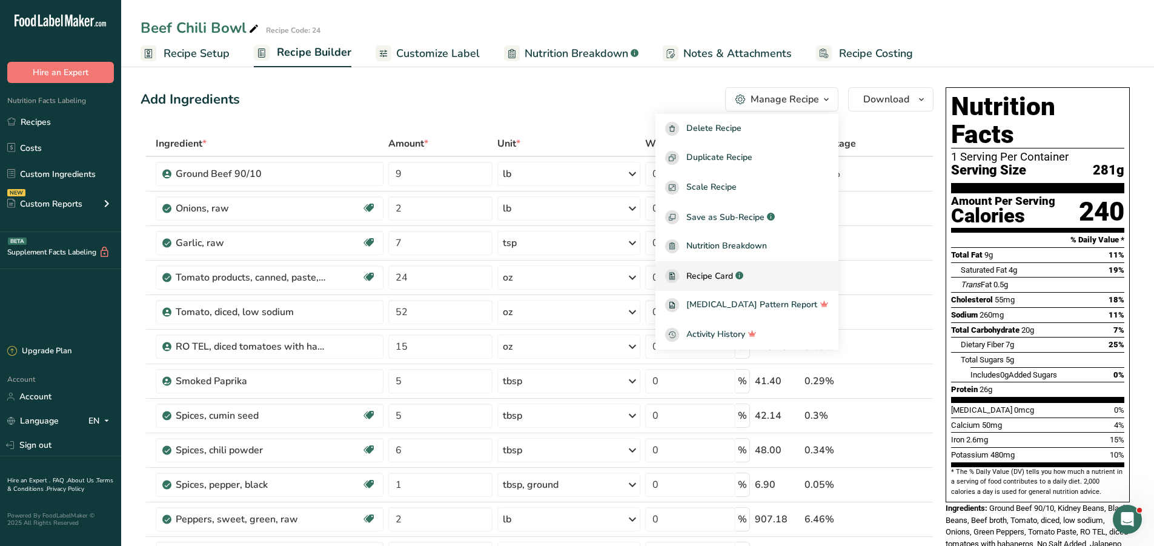
click at [733, 273] on span "Recipe Card" at bounding box center [710, 276] width 47 height 13
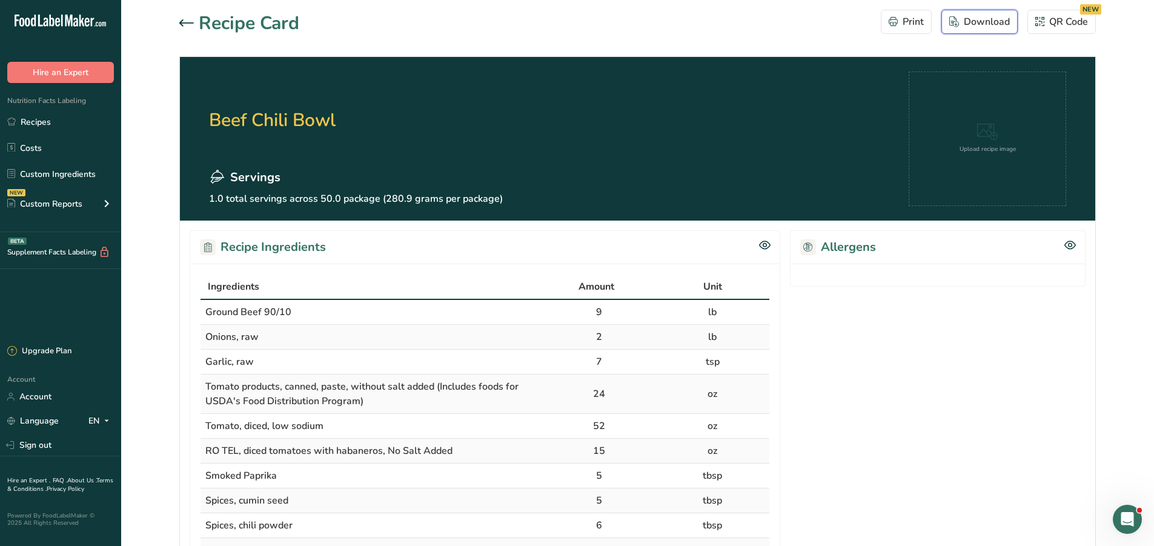
click at [973, 17] on div "Download" at bounding box center [979, 22] width 61 height 15
click at [44, 131] on link "Recipes" at bounding box center [60, 121] width 121 height 23
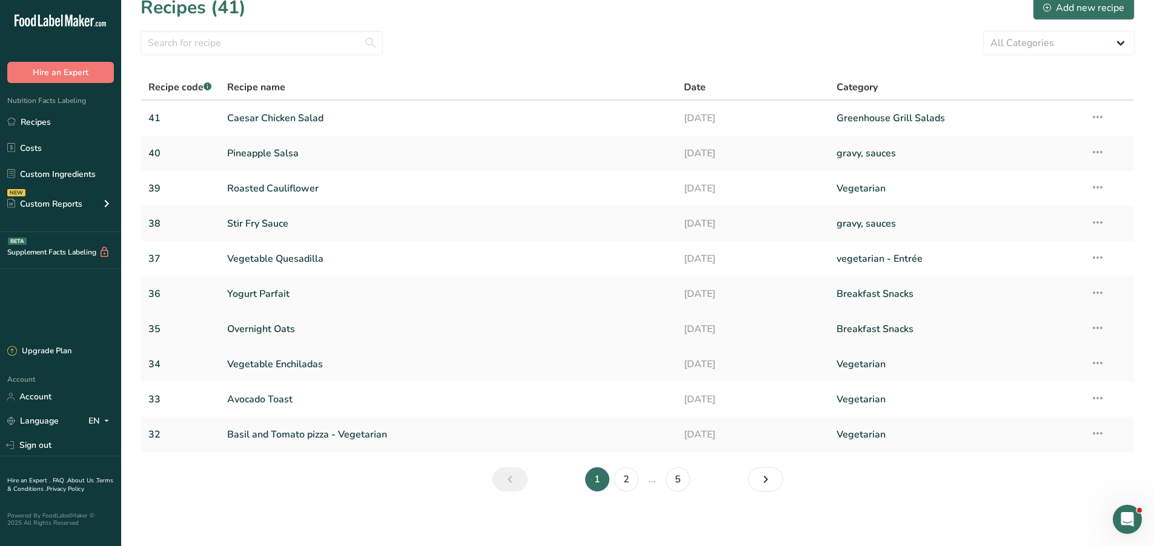
scroll to position [19, 0]
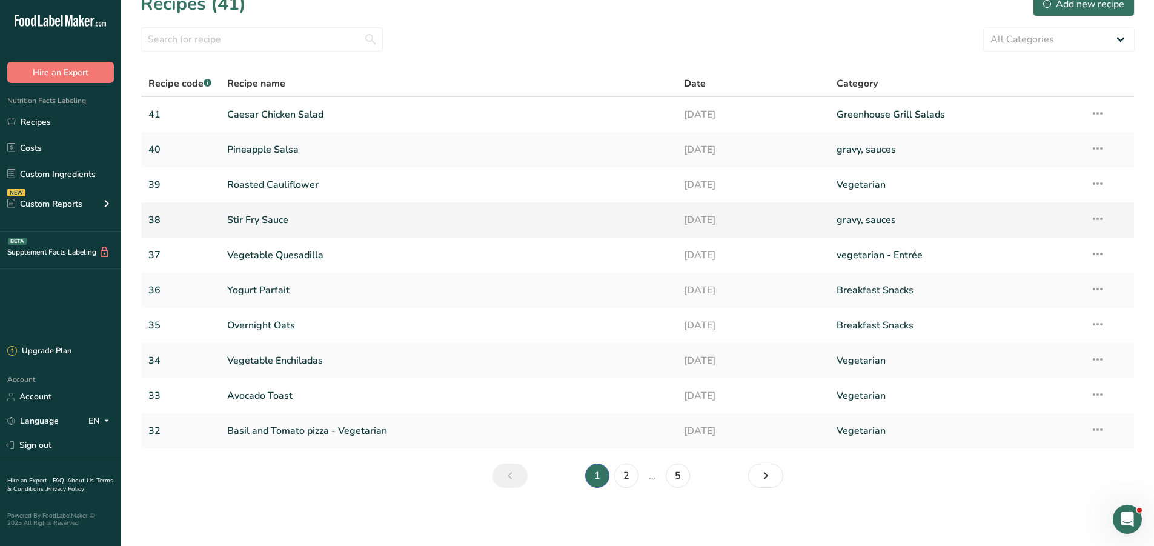
click at [285, 221] on link "Stir Fry Sauce" at bounding box center [448, 219] width 443 height 25
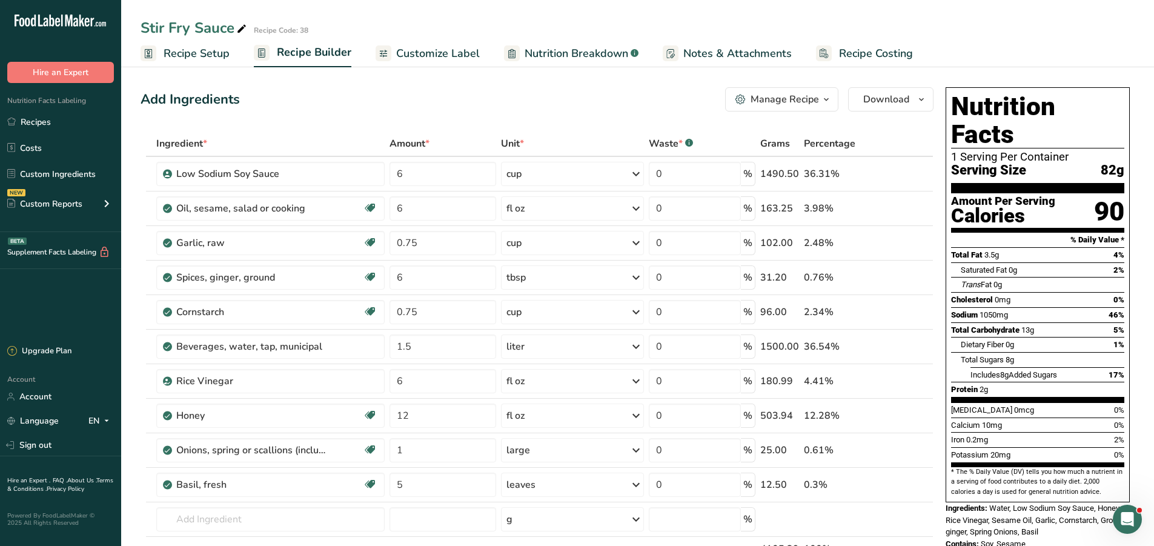
click at [808, 110] on button "Manage Recipe" at bounding box center [781, 99] width 113 height 24
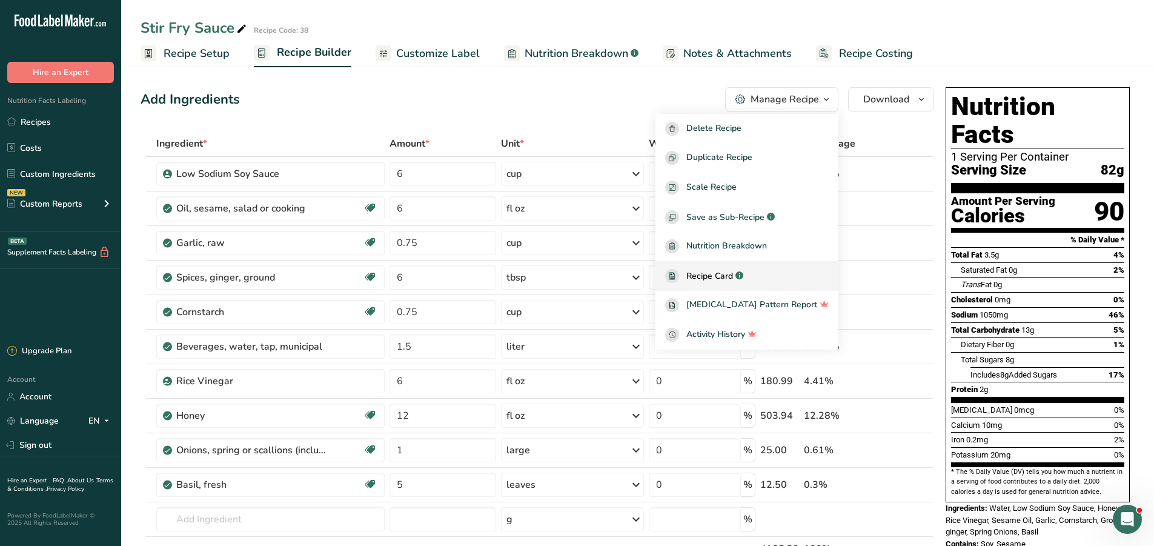
click at [733, 280] on span "Recipe Card" at bounding box center [710, 276] width 47 height 13
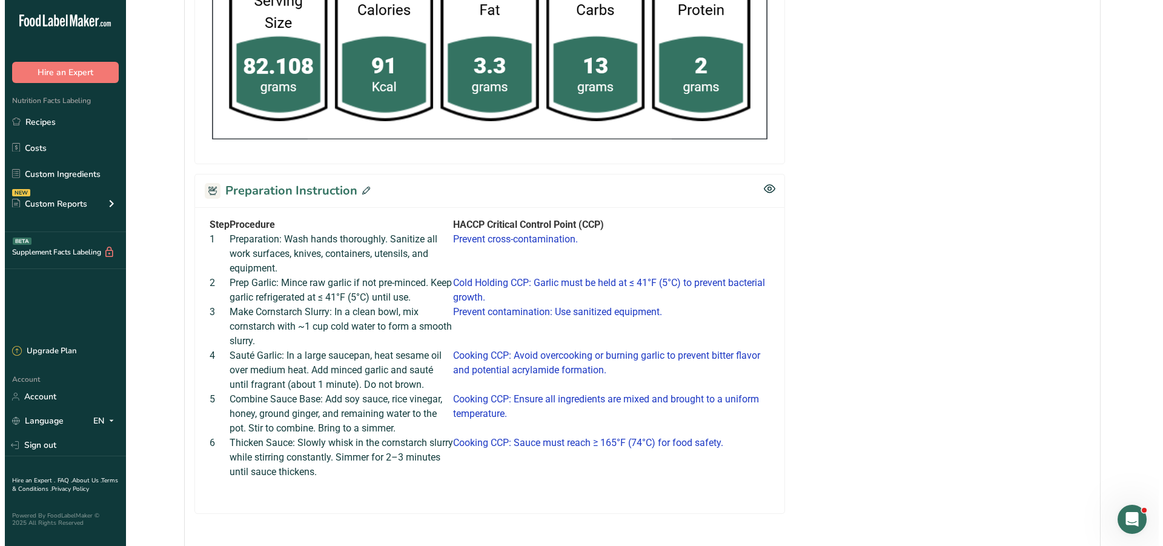
scroll to position [766, 0]
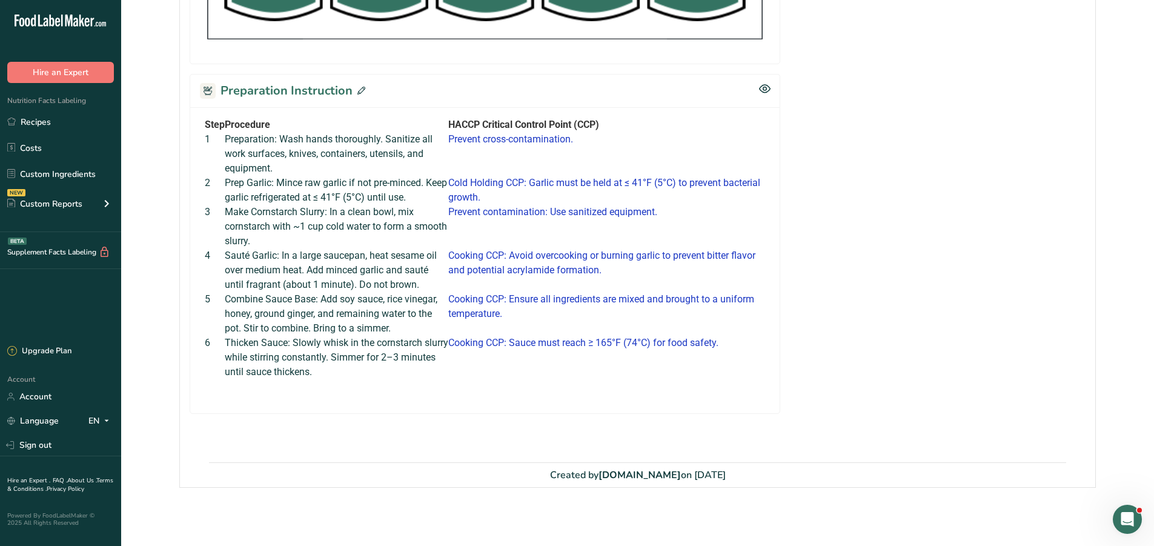
click at [361, 90] on icon at bounding box center [361, 91] width 8 height 8
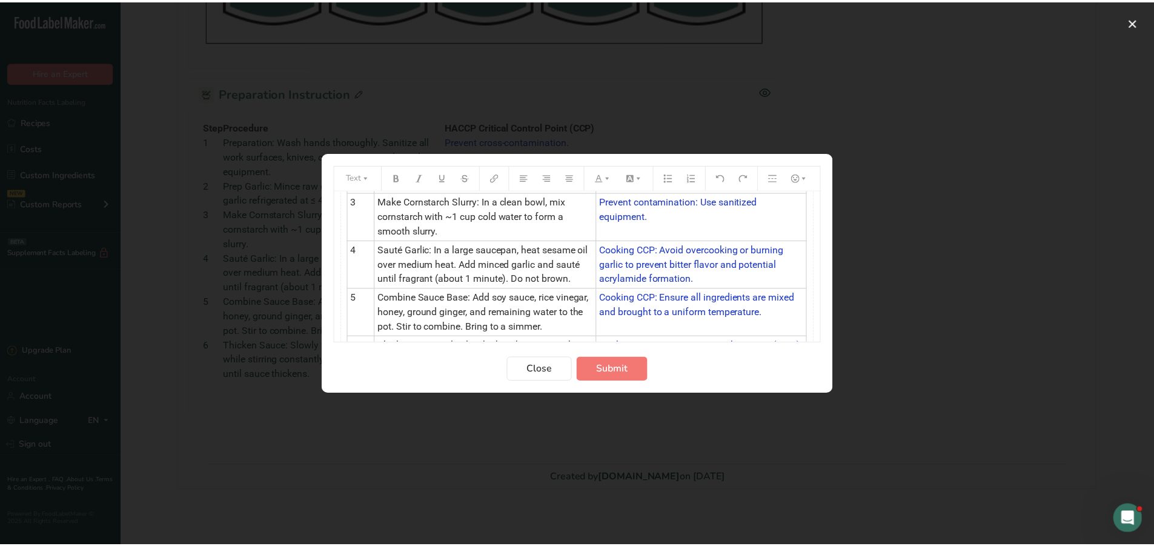
scroll to position [121, 0]
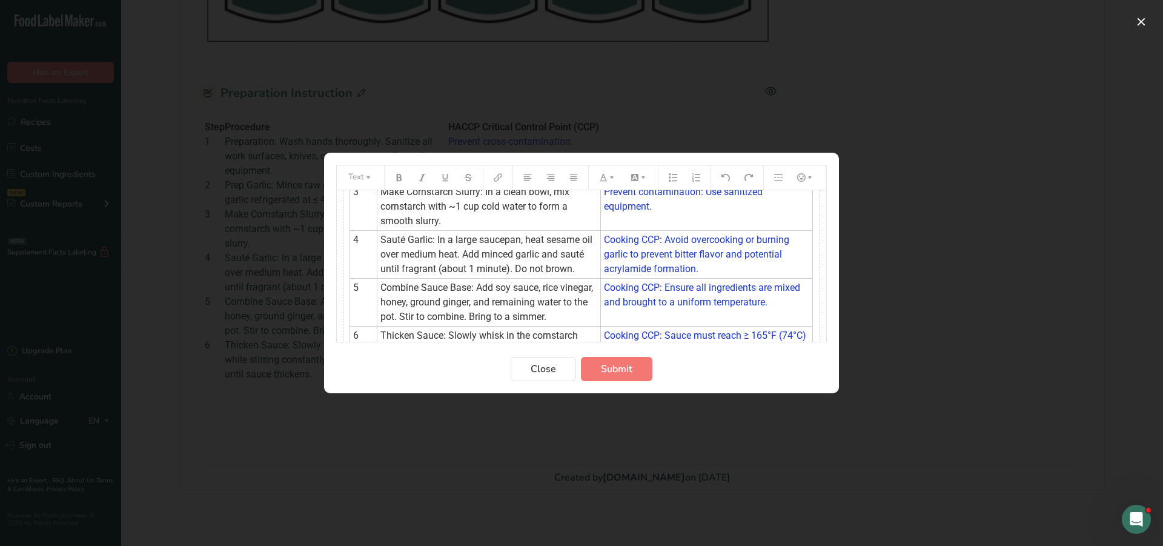
click at [544, 314] on span "Combine Sauce Base: Add soy sauce, rice vinegar, honey, ground ginger, and rema…" at bounding box center [488, 302] width 215 height 41
click at [572, 317] on td "Combine Sauce Base: Add soy sauce, rice vinegar, honey, ground ginger, and rema…" at bounding box center [489, 303] width 224 height 48
click at [433, 304] on span "Combine Sauce Base: Add soy sauce, rice vinegar, honey, ground ginger, and rema…" at bounding box center [488, 302] width 215 height 41
click at [559, 314] on td "Combine Sauce Base: Add soy sauce, rice vinegar, honey, ground ginger, and rema…" at bounding box center [489, 303] width 224 height 48
click at [552, 377] on button "Close" at bounding box center [543, 369] width 65 height 24
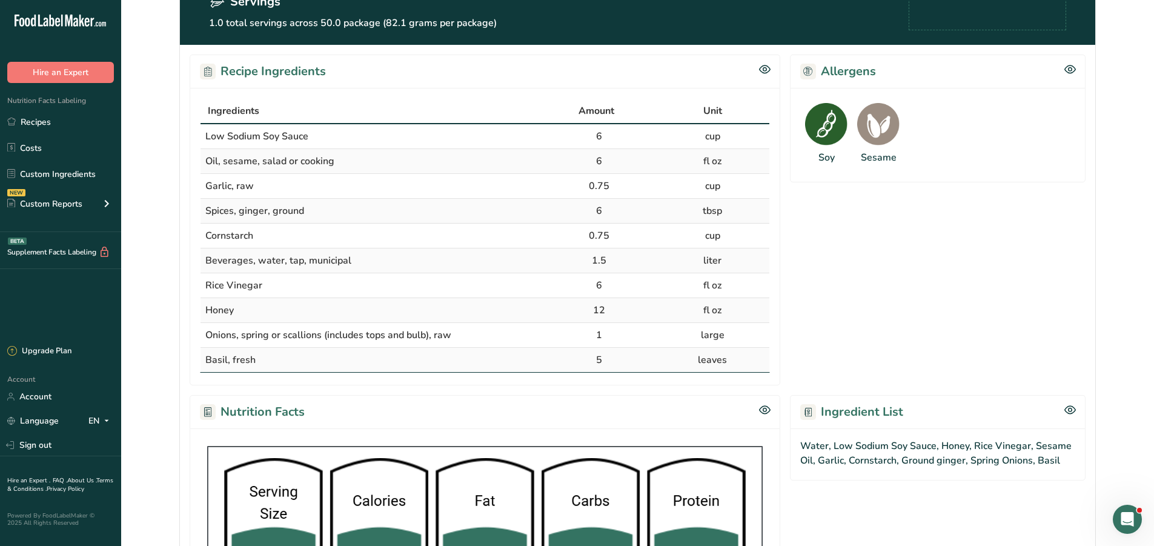
scroll to position [39, 0]
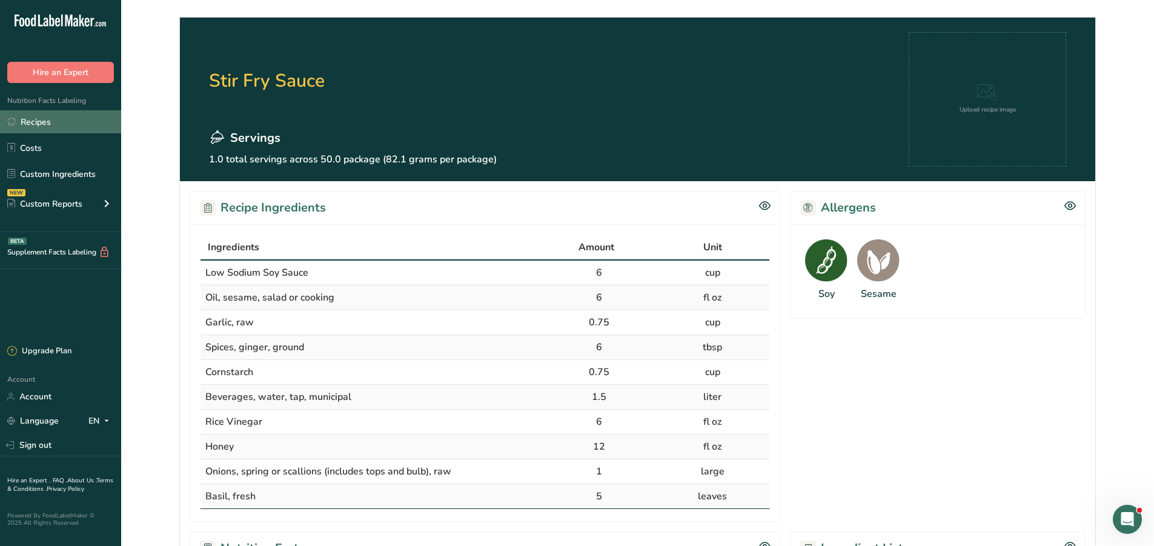
click at [38, 119] on link "Recipes" at bounding box center [60, 121] width 121 height 23
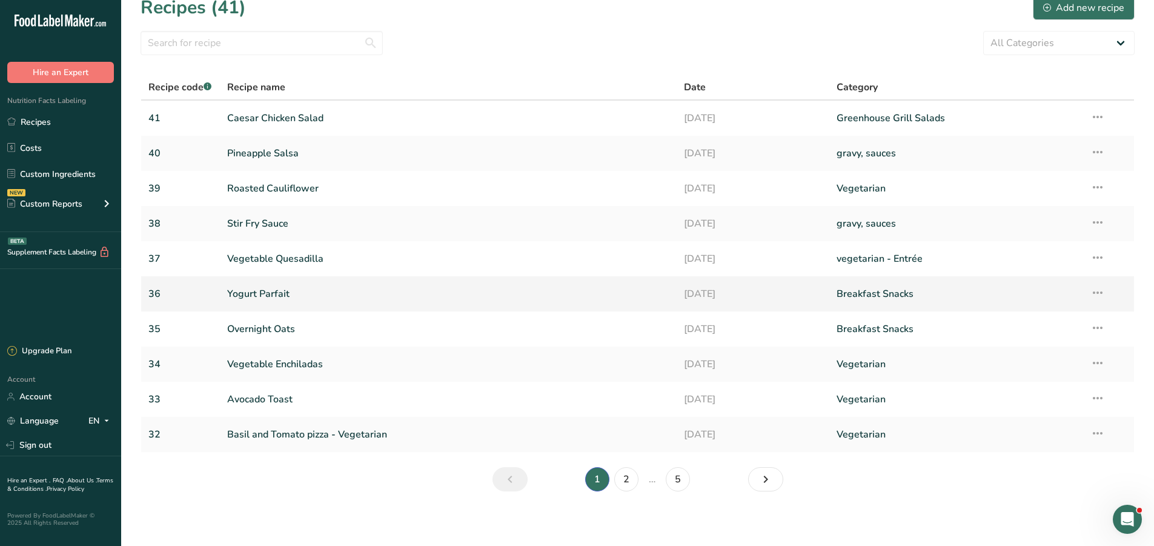
scroll to position [19, 0]
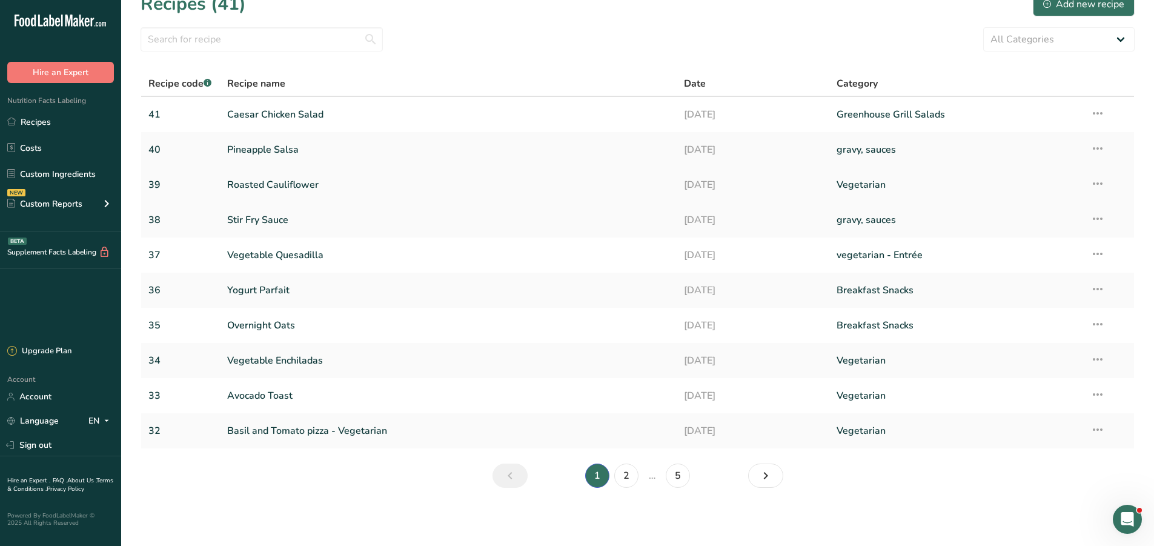
click at [285, 185] on link "Roasted Cauliflower" at bounding box center [448, 184] width 443 height 25
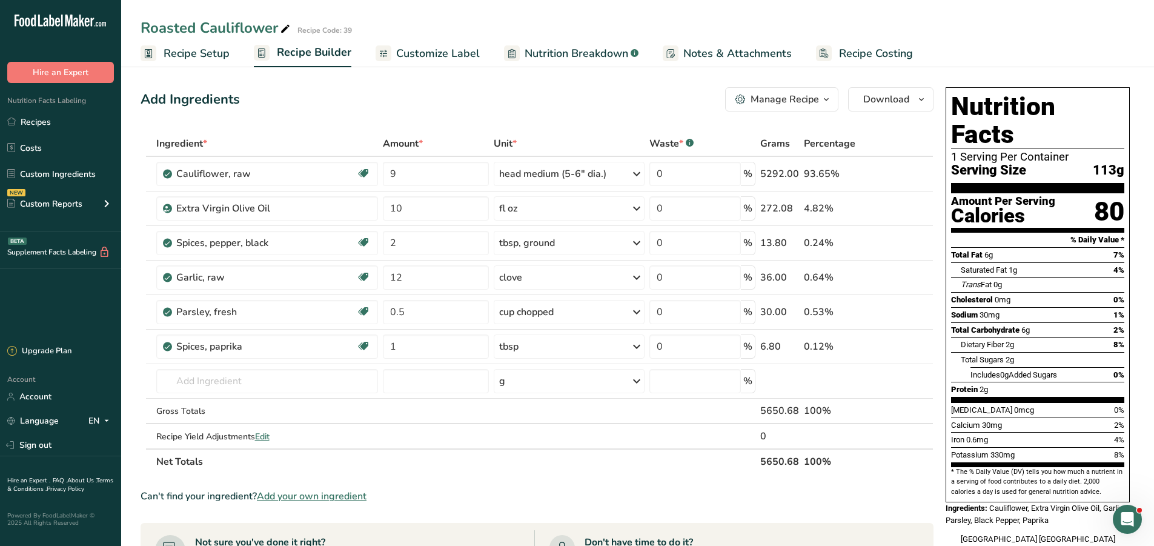
click at [766, 95] on div "Manage Recipe" at bounding box center [785, 99] width 68 height 15
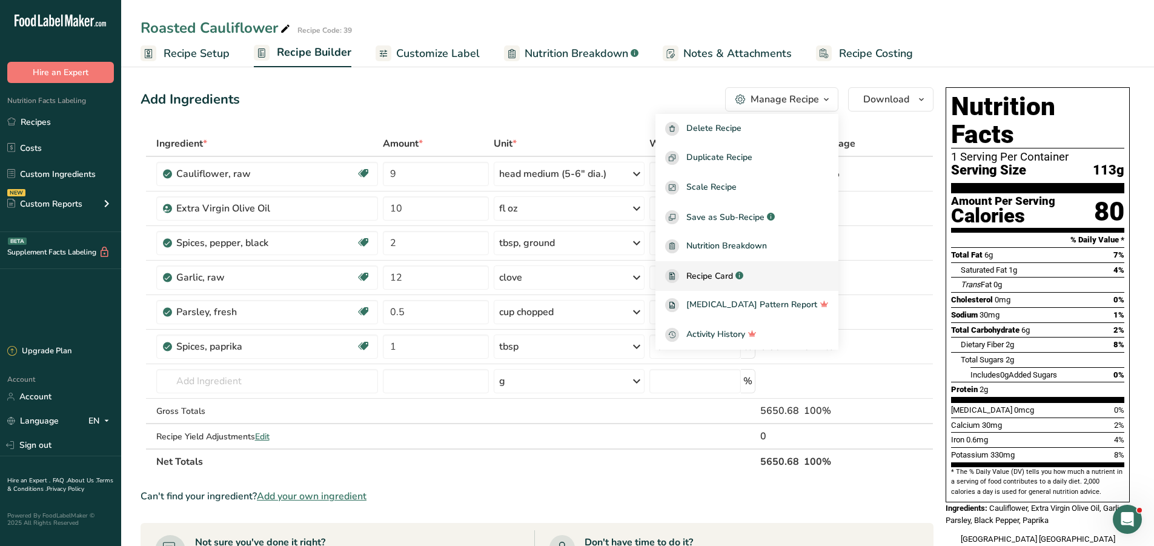
click at [733, 278] on span "Recipe Card" at bounding box center [710, 276] width 47 height 13
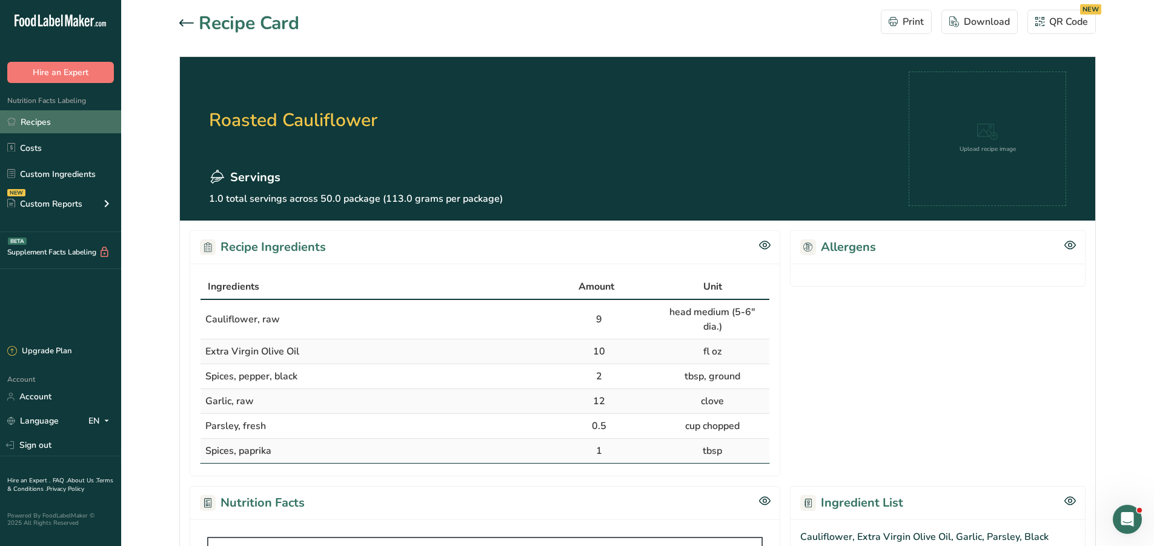
click at [25, 126] on link "Recipes" at bounding box center [60, 121] width 121 height 23
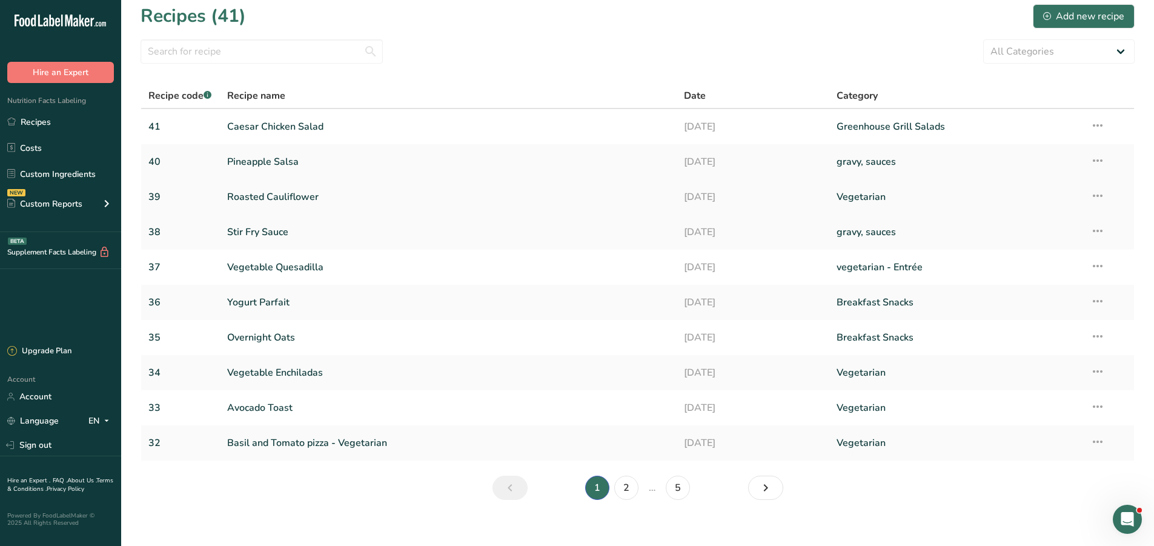
scroll to position [19, 0]
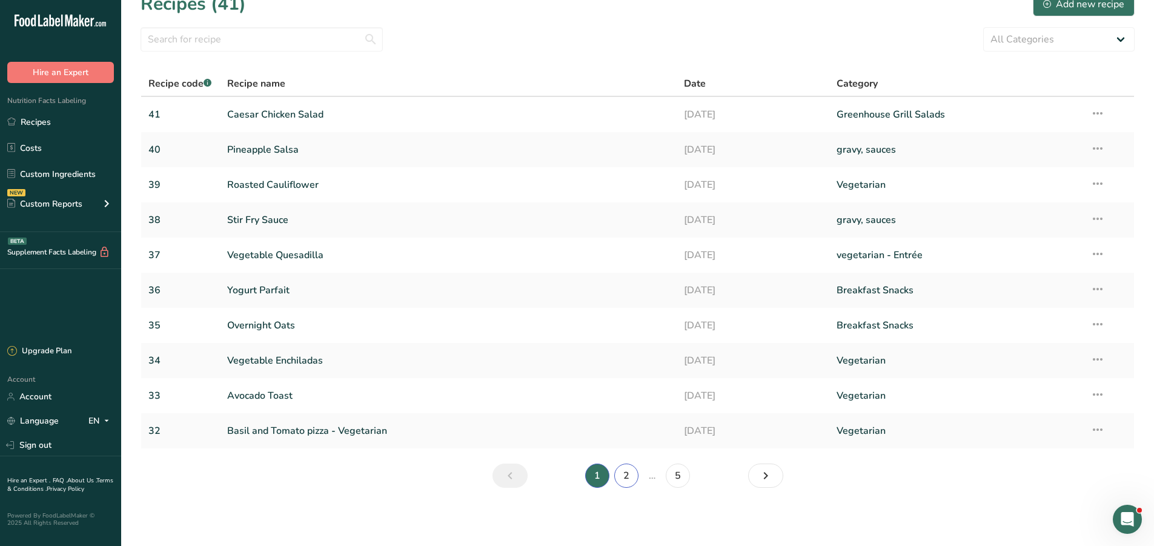
click at [623, 473] on link "2" at bounding box center [626, 476] width 24 height 24
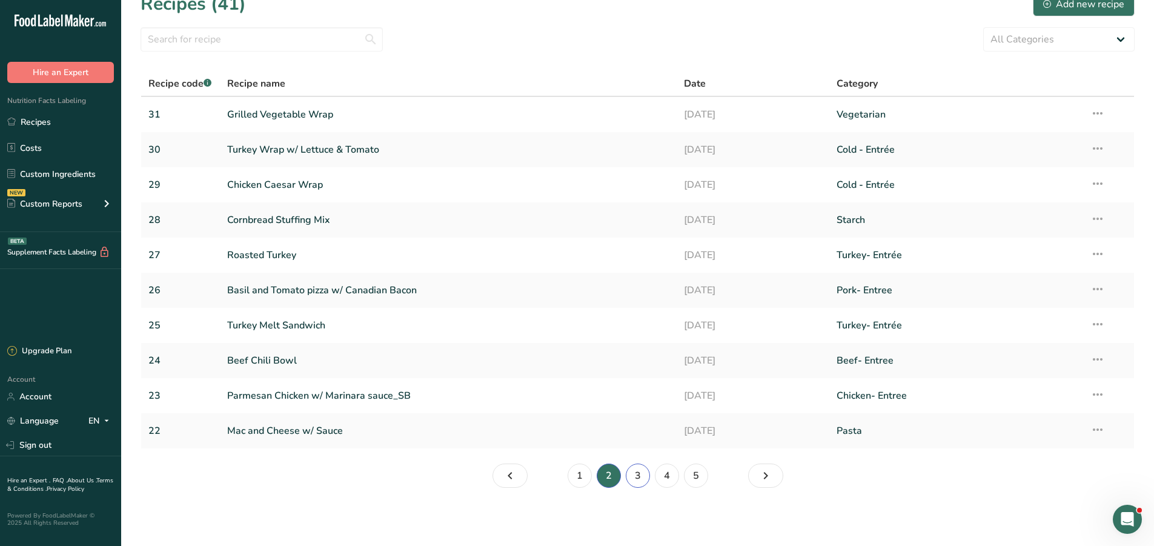
click at [634, 483] on link "3" at bounding box center [638, 476] width 24 height 24
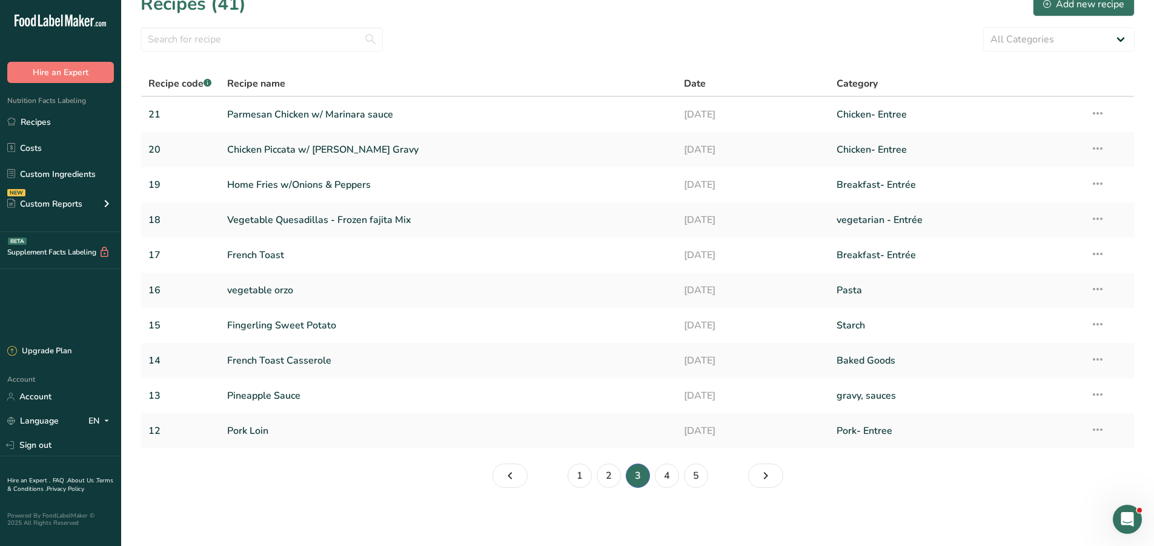
drag, startPoint x: 634, startPoint y: 483, endPoint x: 527, endPoint y: 498, distance: 107.7
click at [527, 498] on section "Recipes (41) Add new recipe All Categories Baked Goods Beef Entree Beef- Entree…" at bounding box center [637, 244] width 1033 height 527
click at [42, 436] on link "Sign out" at bounding box center [60, 444] width 121 height 21
